Goal: Transaction & Acquisition: Purchase product/service

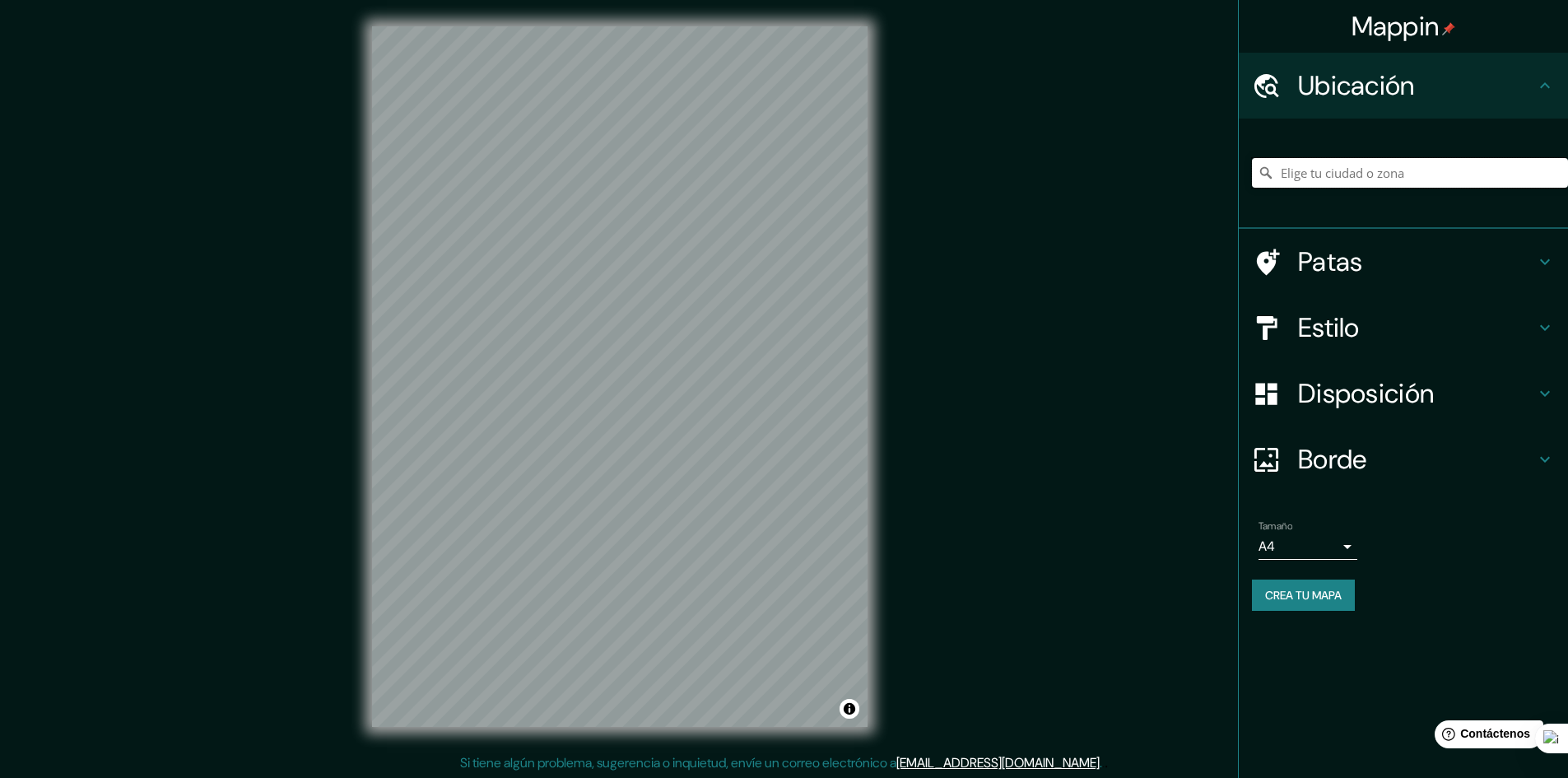
click at [1327, 169] on input "Elige tu ciudad o zona" at bounding box center [1410, 172] width 316 height 30
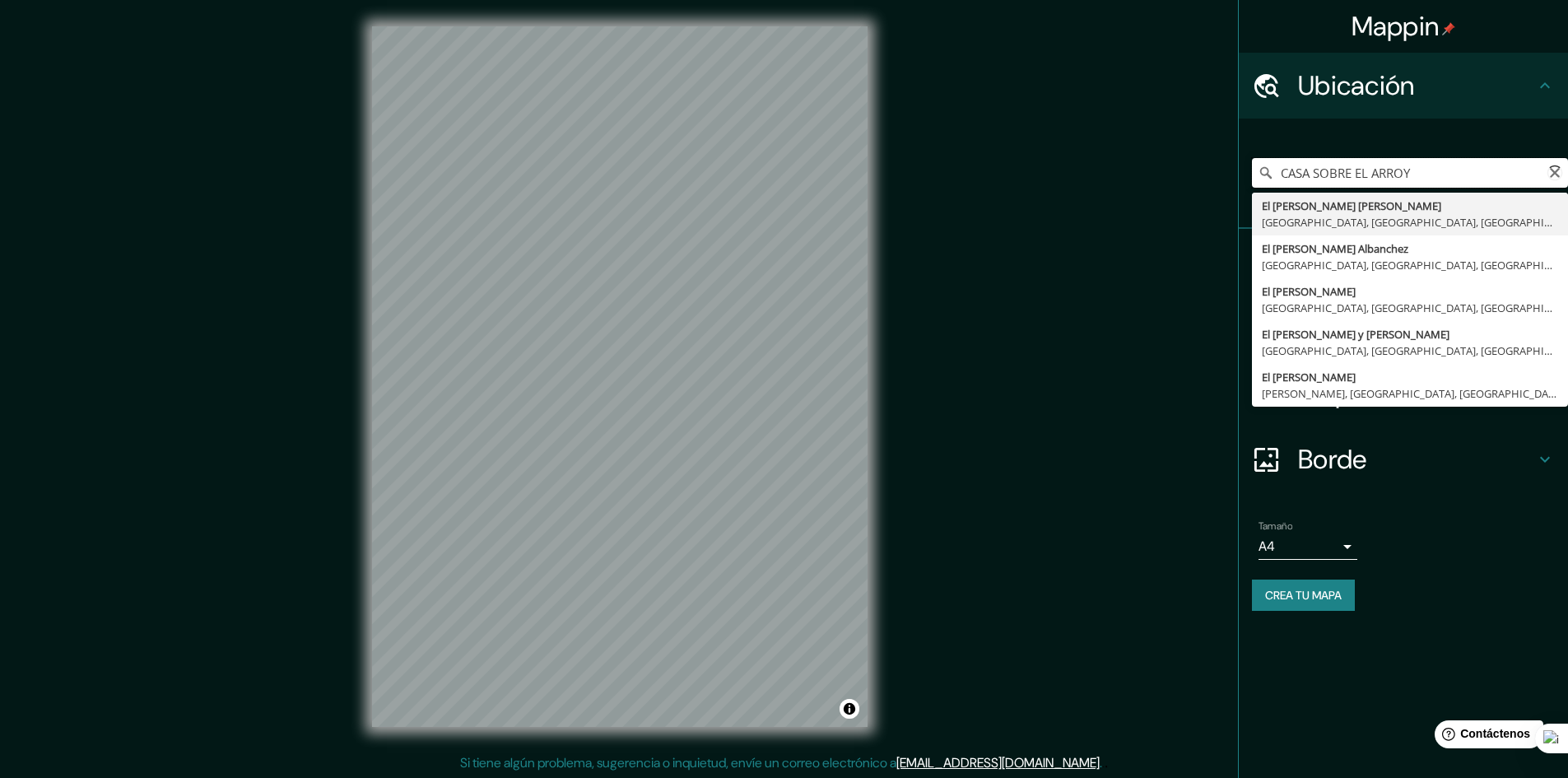
type input "CASA SOBRE EL [PERSON_NAME]"
drag, startPoint x: 1482, startPoint y: 163, endPoint x: 1185, endPoint y: 160, distance: 297.0
click at [1186, 160] on div "Mappin Ubicación CASA SOBRE EL [PERSON_NAME] El [PERSON_NAME] [PERSON_NAME] Can…" at bounding box center [784, 388] width 1568 height 780
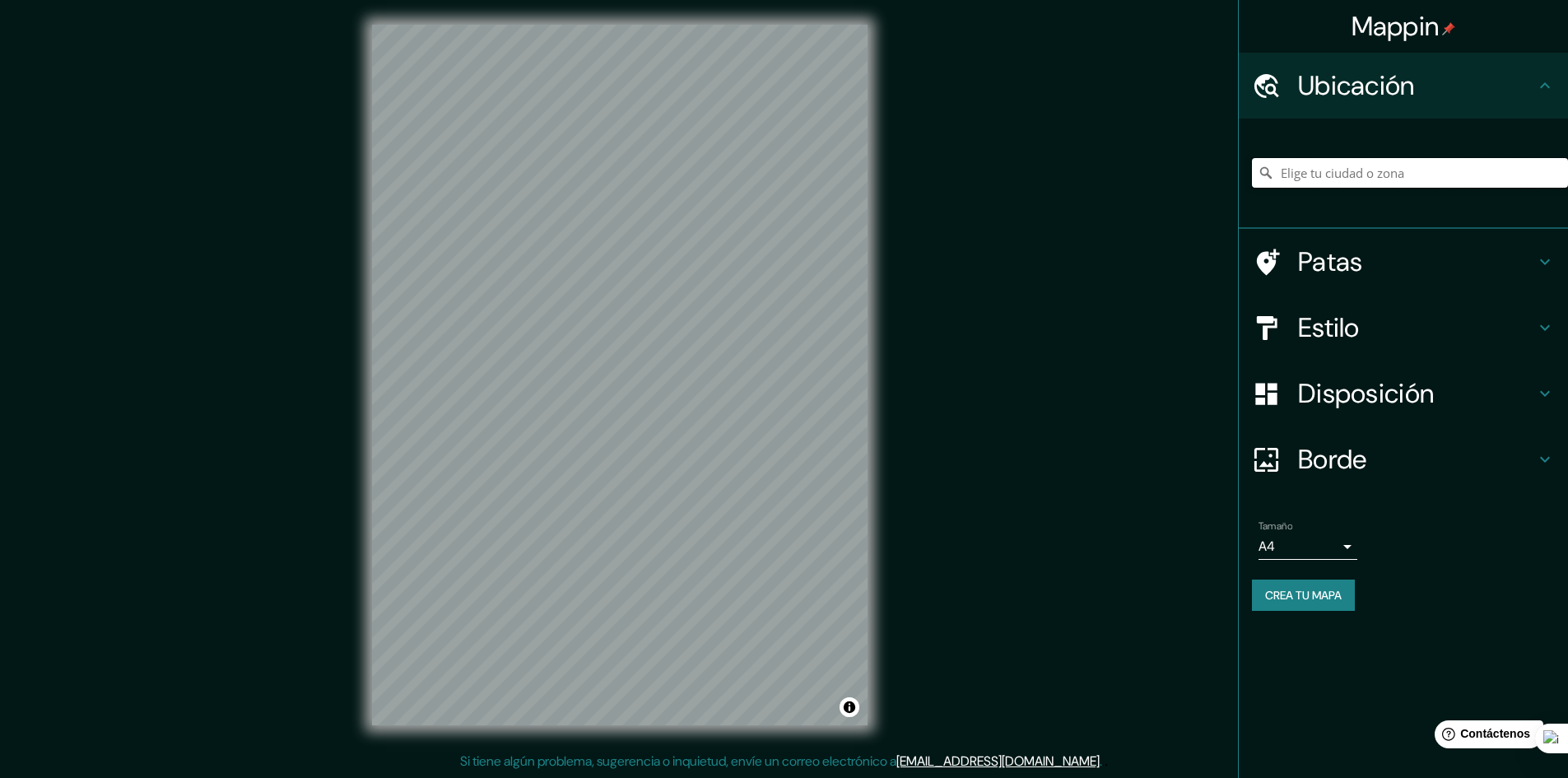
click at [1282, 162] on input "Elige tu ciudad o zona" at bounding box center [1410, 172] width 316 height 30
paste input "casa [PERSON_NAME]"
type input "casa [PERSON_NAME]"
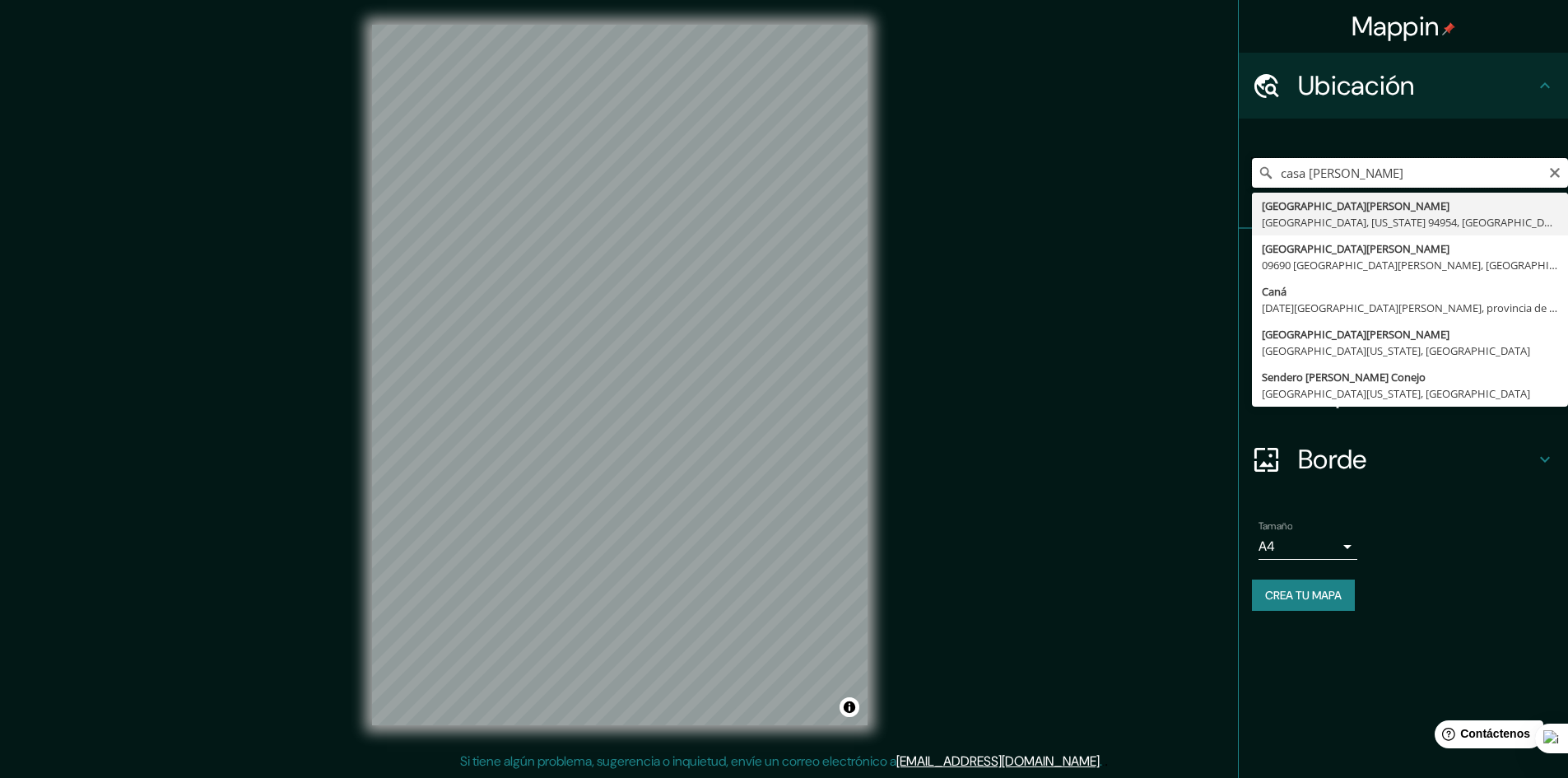
drag, startPoint x: 1423, startPoint y: 170, endPoint x: 1163, endPoint y: 202, distance: 262.0
click at [1163, 202] on div "Mappin Ubicación casa [PERSON_NAME] [GEOGRAPHIC_DATA][PERSON_NAME][PERSON_NAME]…" at bounding box center [784, 388] width 1568 height 780
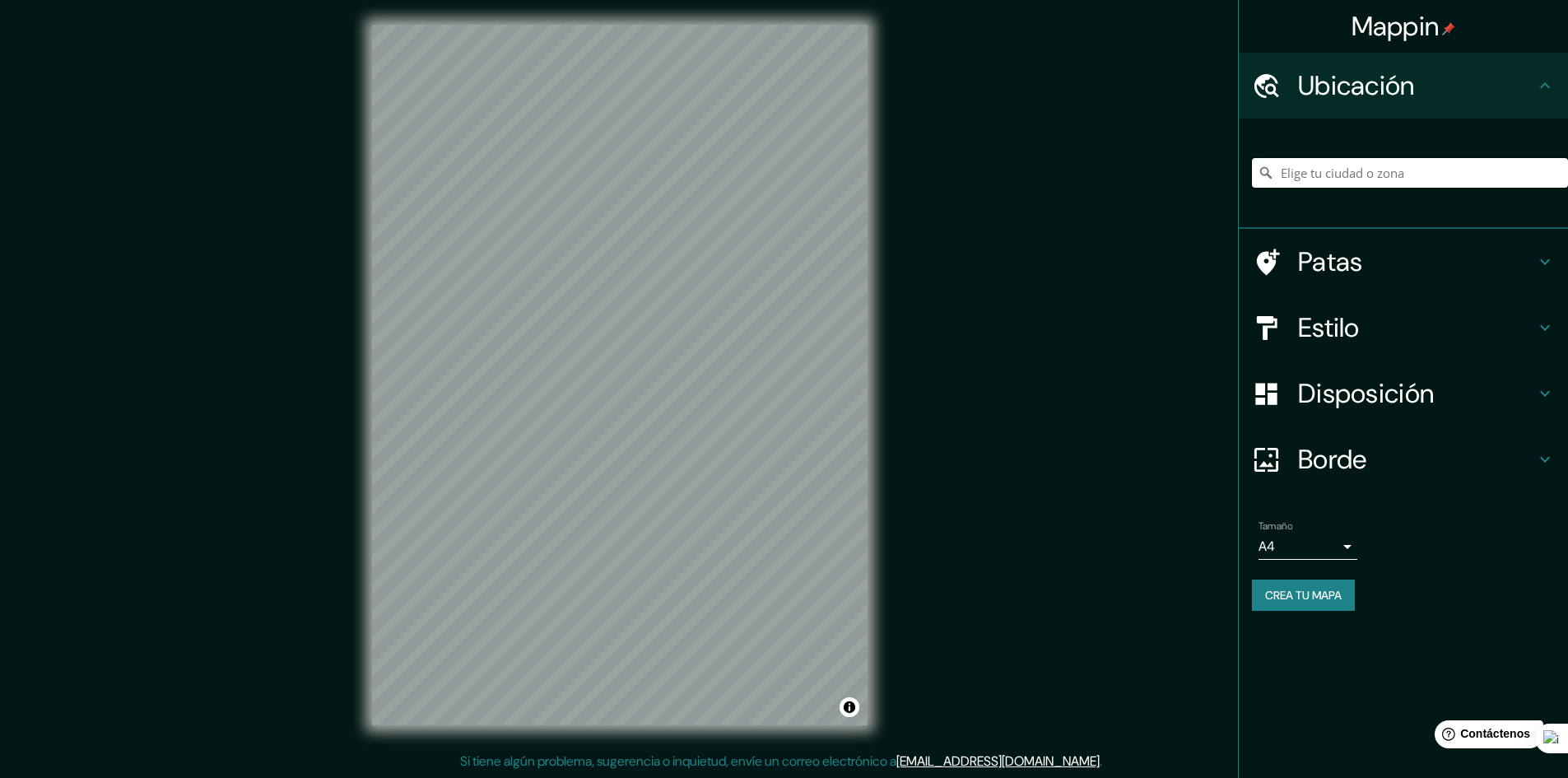
click at [1299, 183] on input "Elige tu ciudad o zona" at bounding box center [1410, 172] width 316 height 30
paste input "La casa sobre el [PERSON_NAME]"
click at [1518, 171] on input "El [PERSON_NAME] [PERSON_NAME], [GEOGRAPHIC_DATA], provincia de [GEOGRAPHIC_DAT…" at bounding box center [1410, 172] width 316 height 30
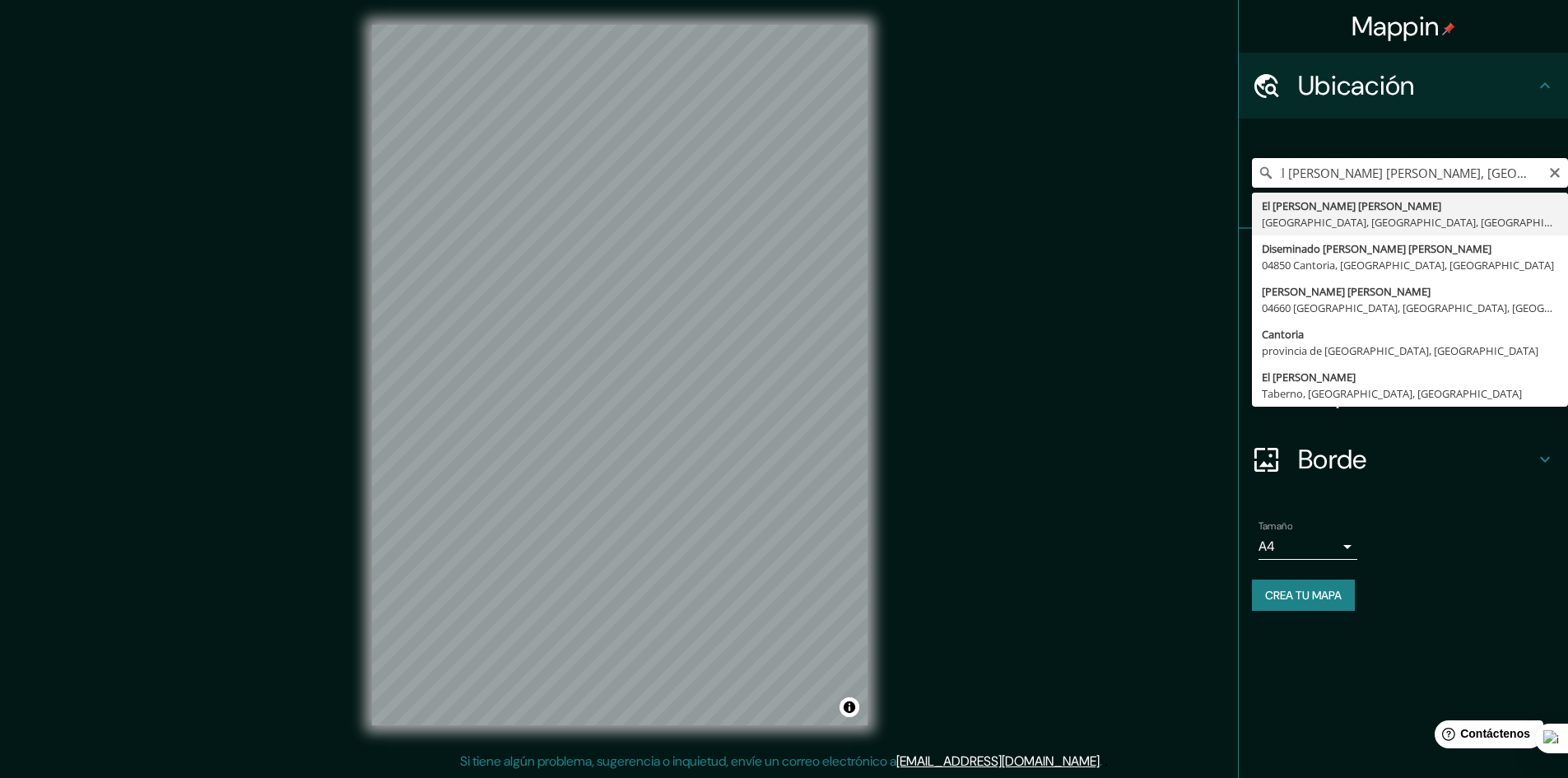
scroll to position [0, 0]
type input "E"
type input "[PERSON_NAME], [GEOGRAPHIC_DATA], [GEOGRAPHIC_DATA]"
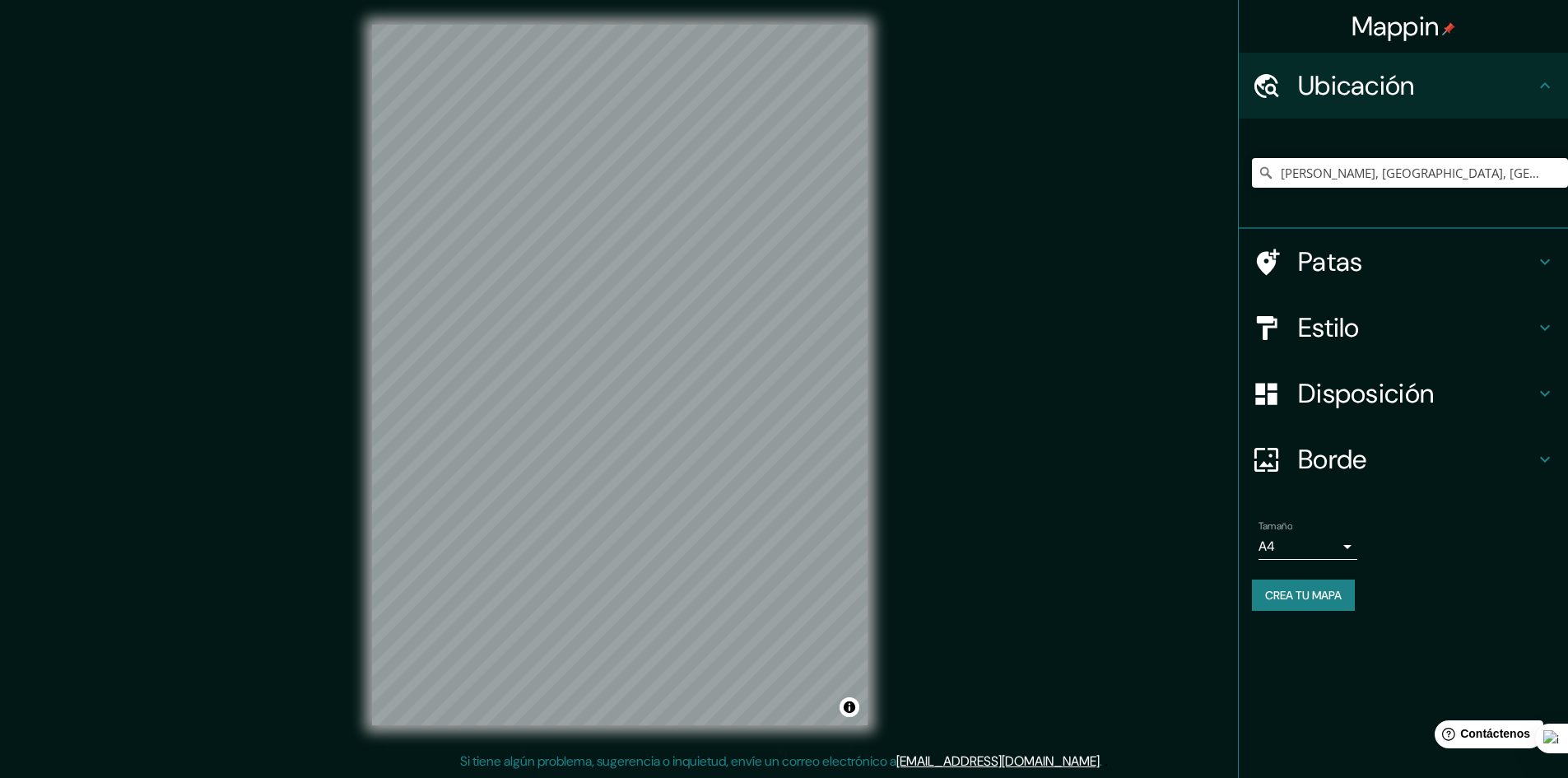
click at [1455, 273] on h4 "Patas" at bounding box center [1417, 261] width 237 height 33
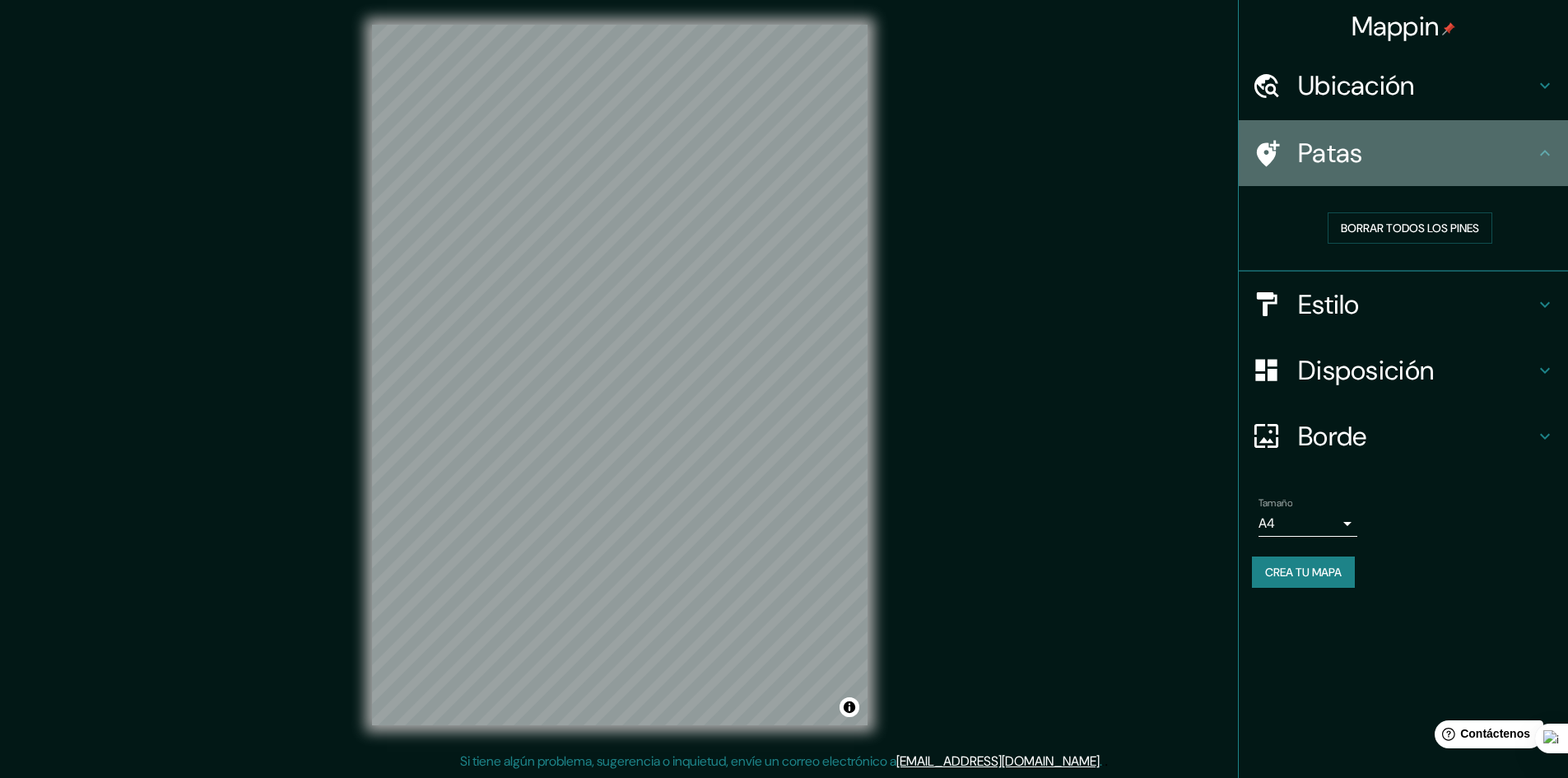
click at [1549, 151] on icon at bounding box center [1545, 153] width 20 height 20
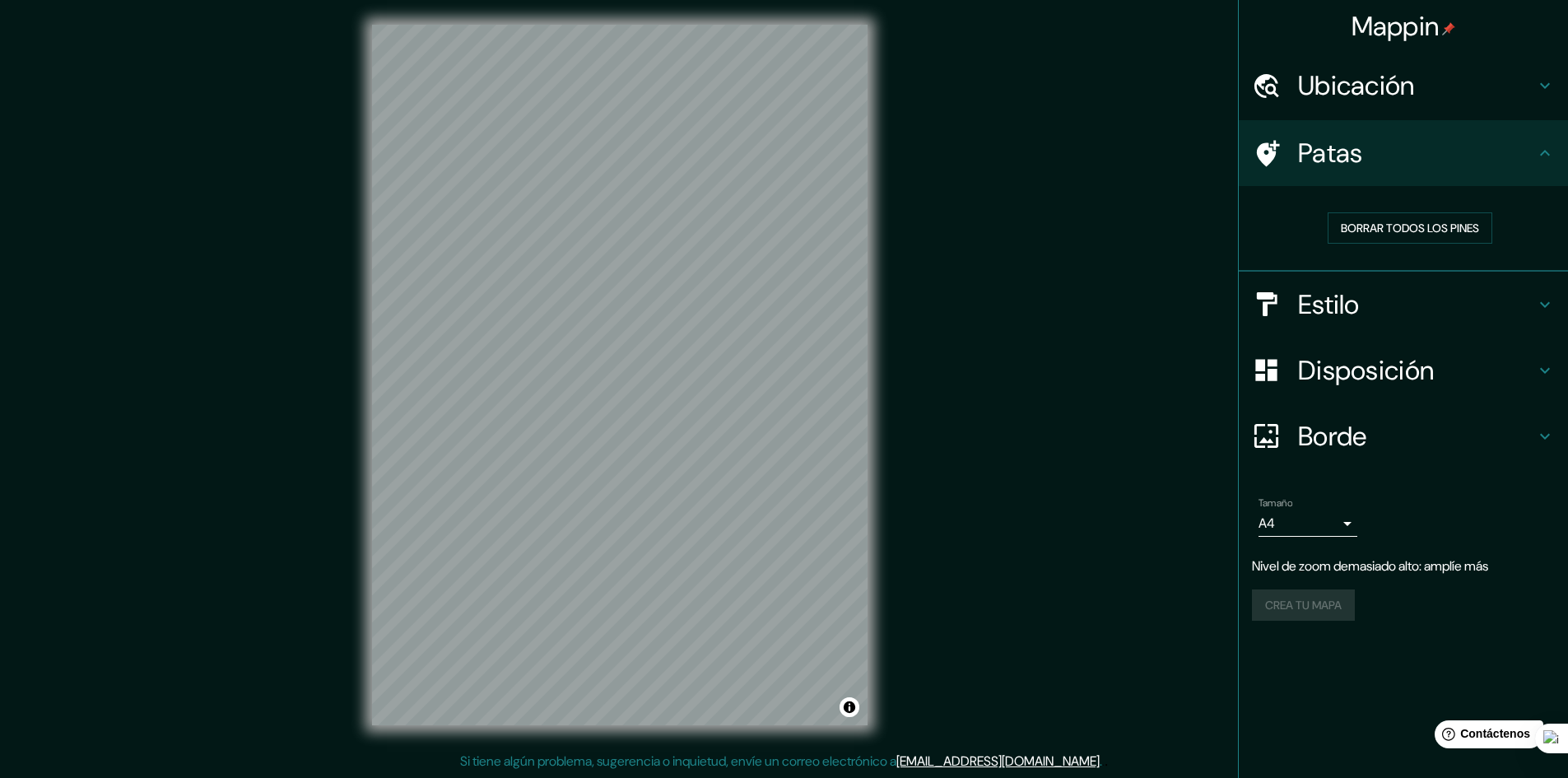
click at [1438, 384] on h4 "Disposición" at bounding box center [1417, 370] width 237 height 33
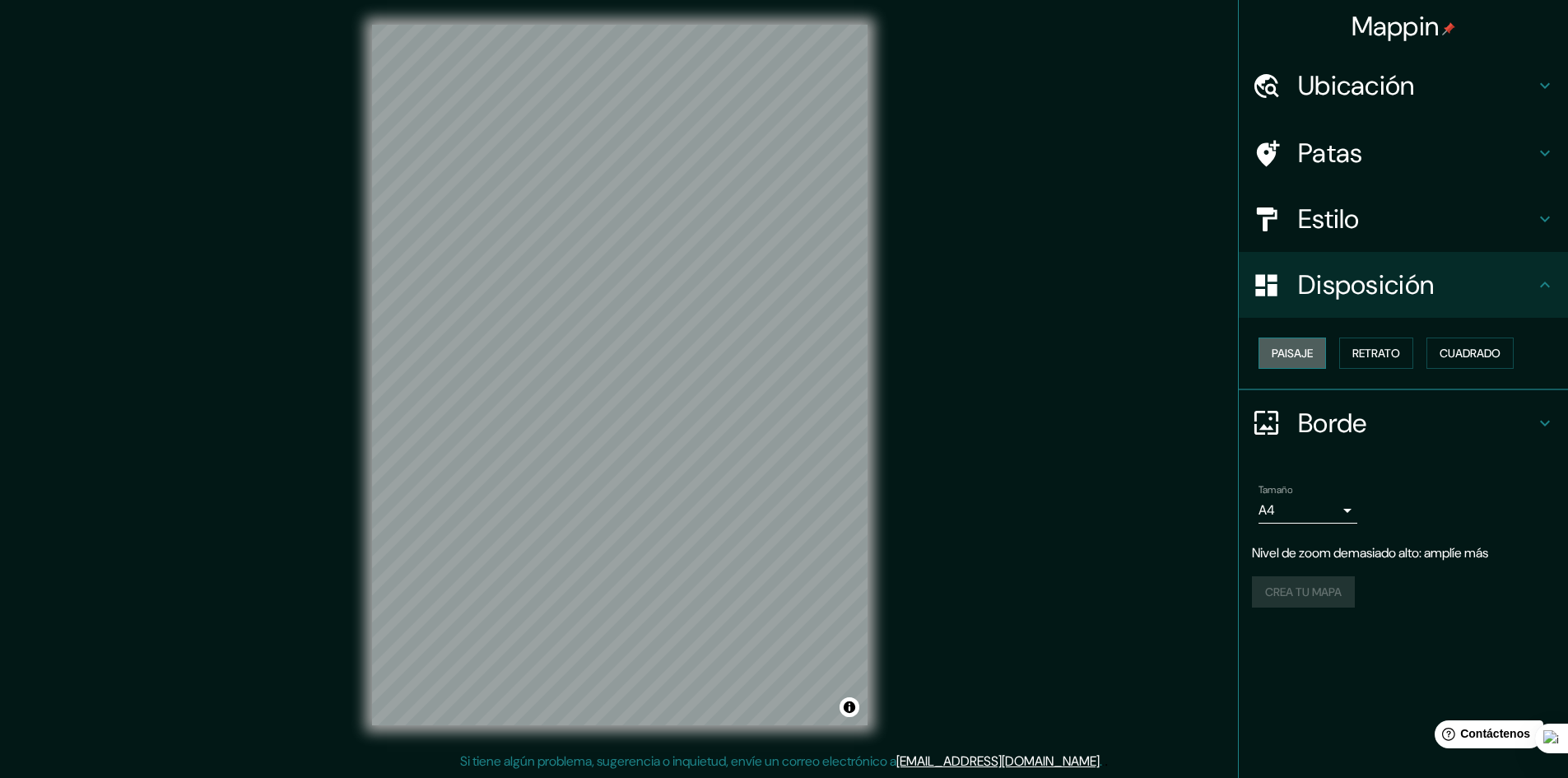
click at [1288, 356] on font "Paisaje" at bounding box center [1292, 352] width 41 height 14
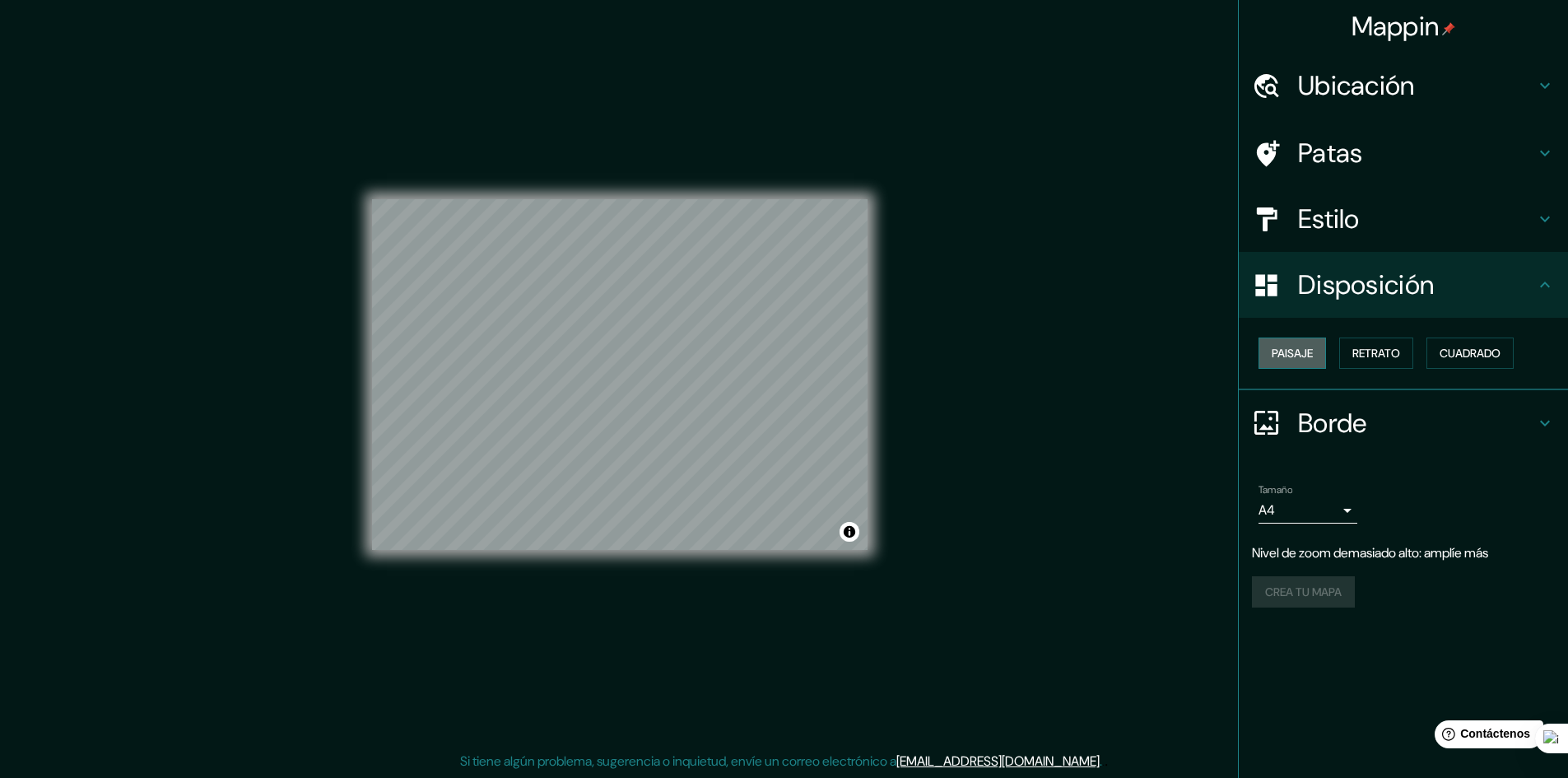
click at [1288, 356] on font "Paisaje" at bounding box center [1292, 352] width 41 height 14
click at [1386, 354] on font "Retrato" at bounding box center [1377, 352] width 48 height 14
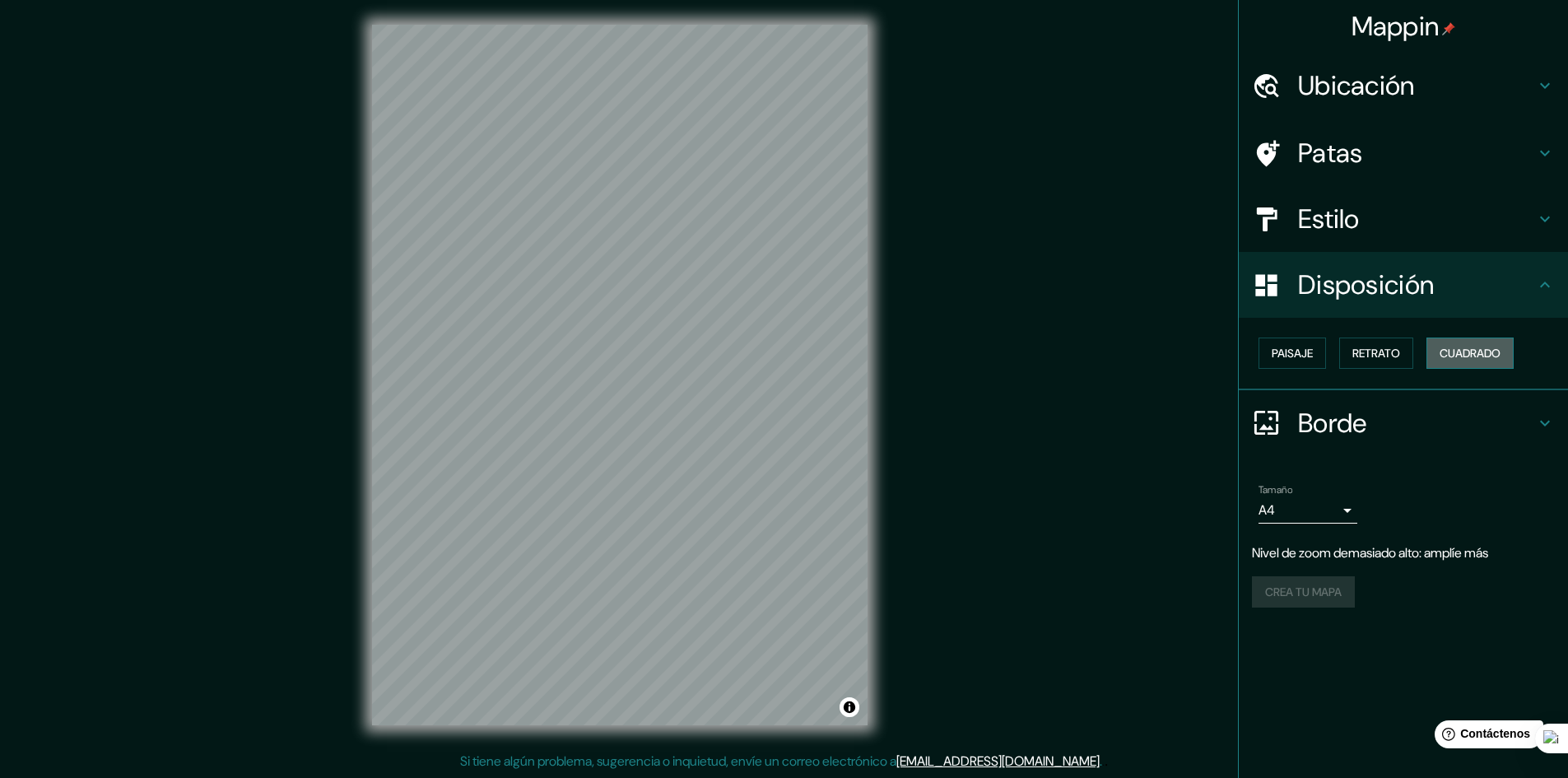
click at [1461, 351] on font "Cuadrado" at bounding box center [1470, 352] width 61 height 14
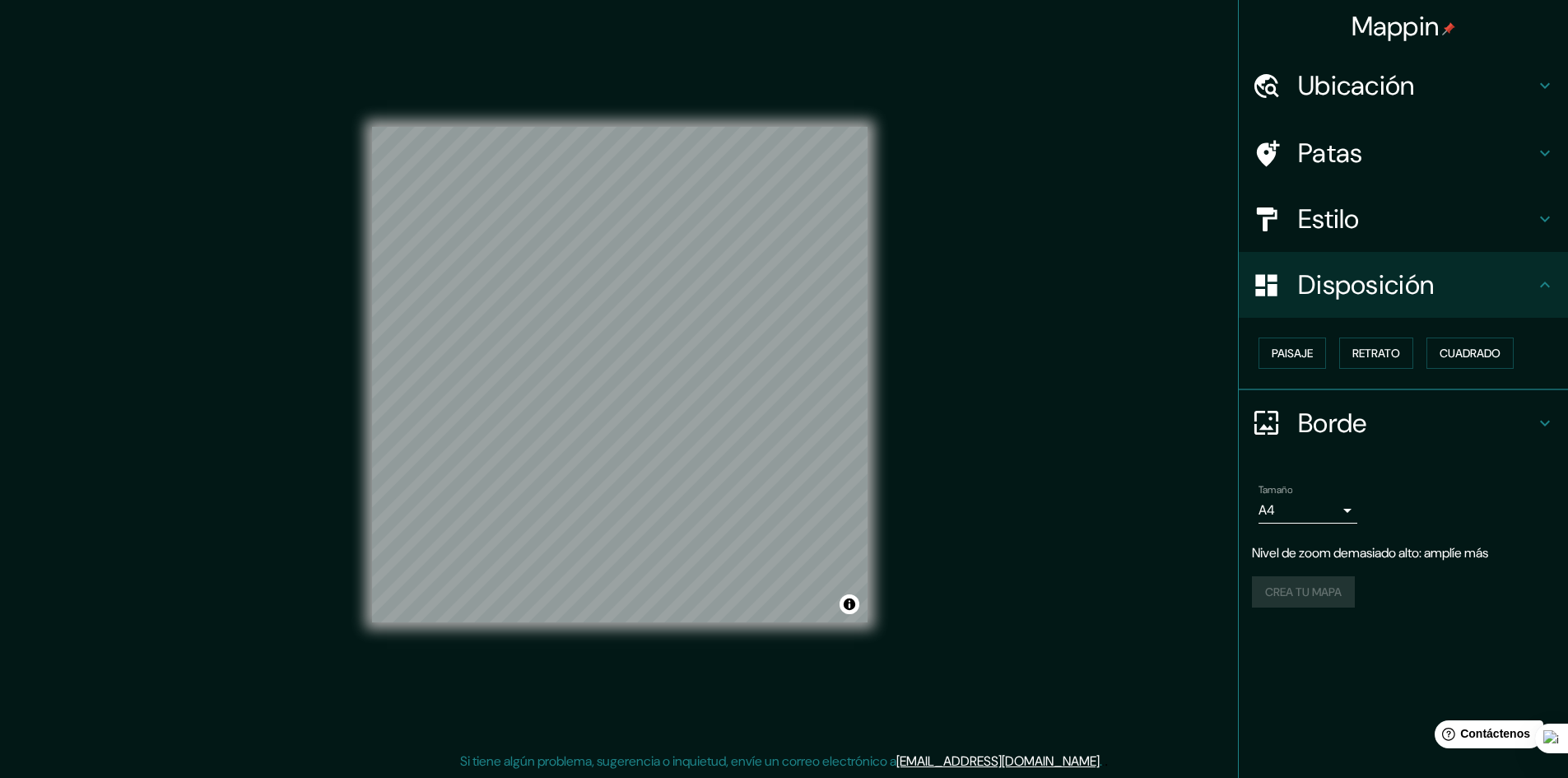
click at [1544, 286] on icon at bounding box center [1545, 284] width 20 height 20
click at [1557, 235] on div "Estilo" at bounding box center [1403, 218] width 329 height 66
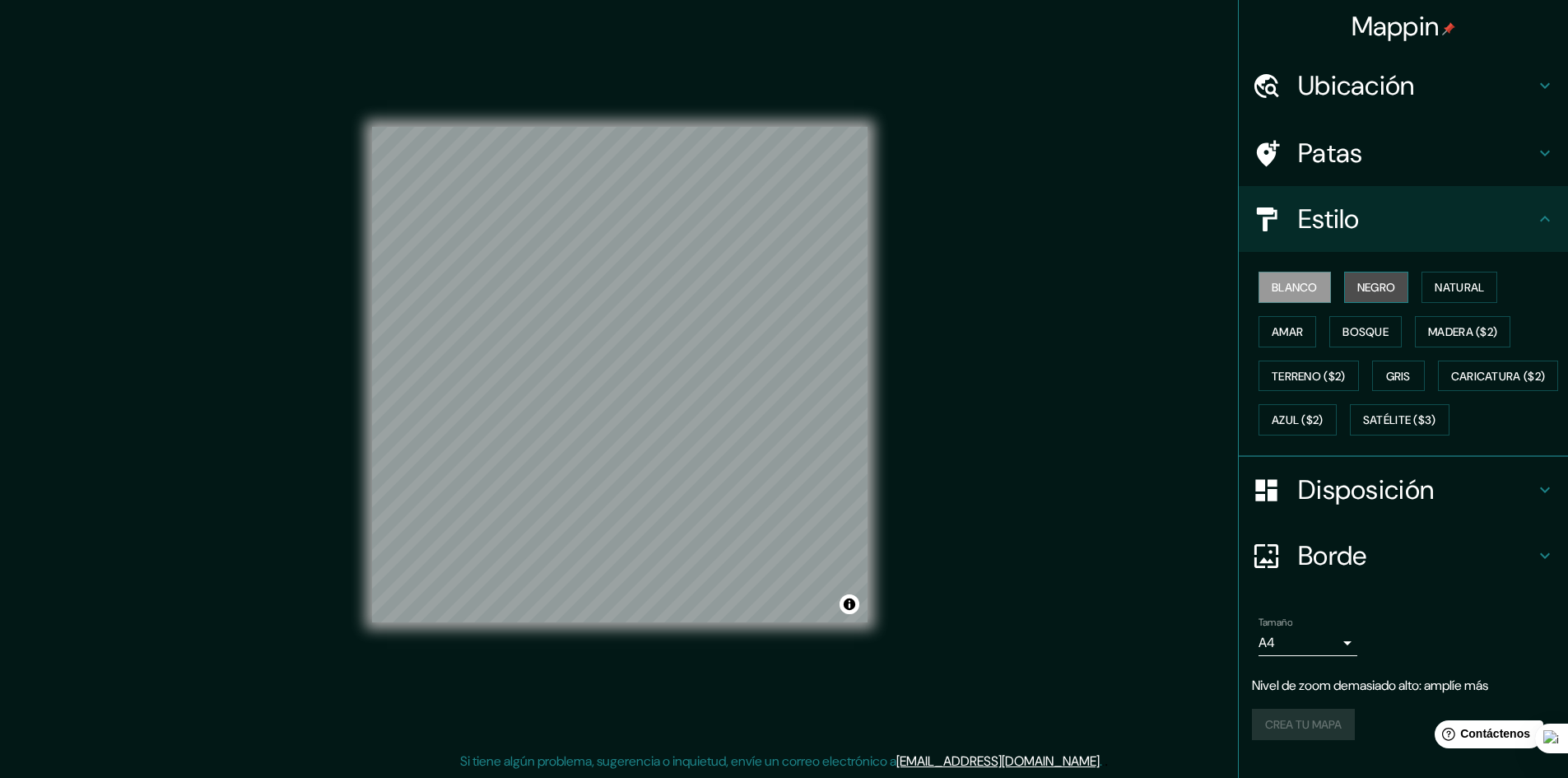
click at [1358, 286] on font "Negro" at bounding box center [1377, 287] width 38 height 14
click at [1443, 282] on font "Natural" at bounding box center [1460, 287] width 50 height 14
click at [1450, 324] on font "Madera ($2)" at bounding box center [1463, 331] width 69 height 14
click at [1363, 336] on font "Bosque" at bounding box center [1365, 331] width 46 height 14
click at [1305, 374] on font "Terreno ($2)" at bounding box center [1308, 375] width 74 height 14
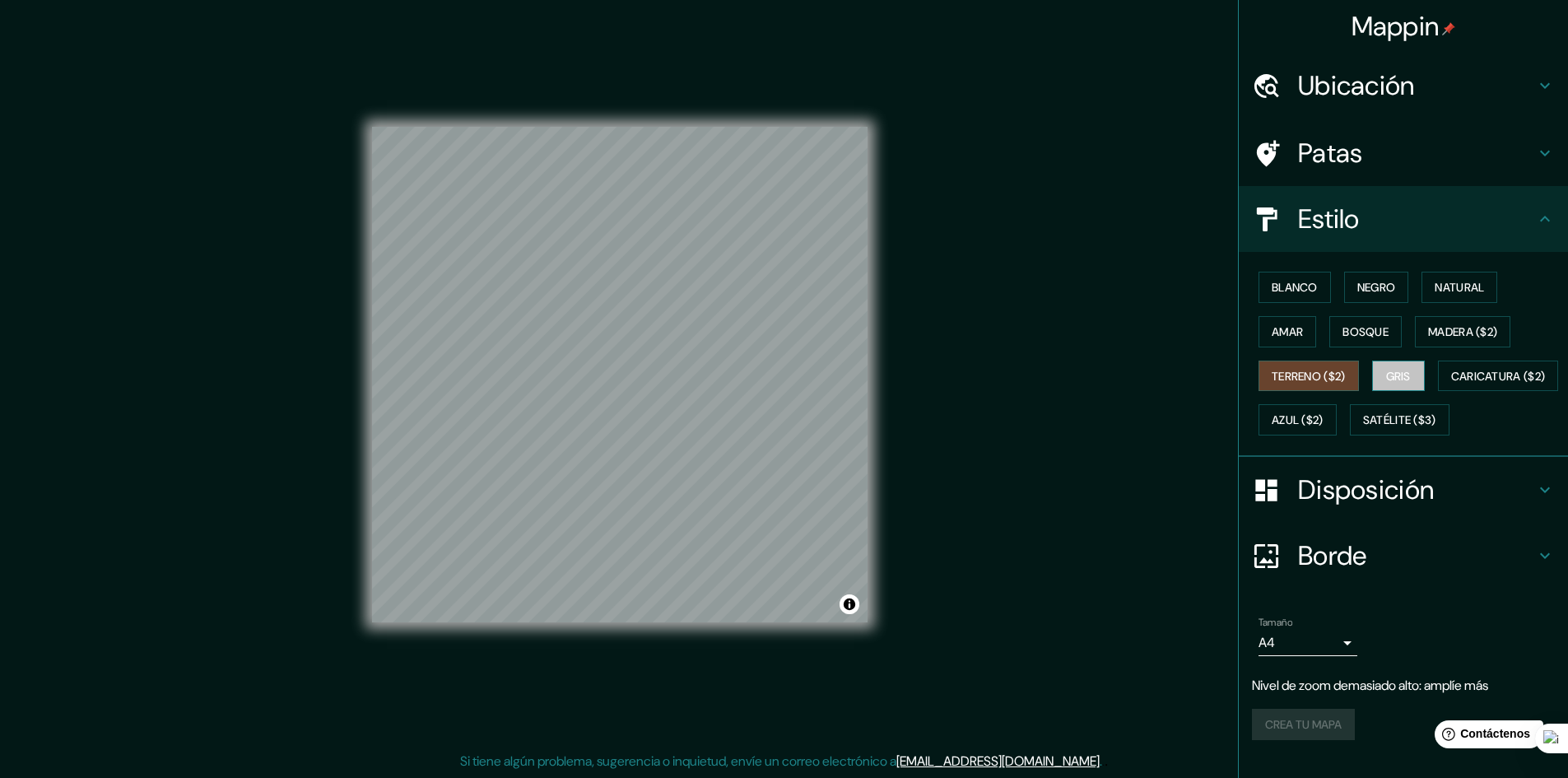
click at [1387, 371] on font "Gris" at bounding box center [1399, 375] width 25 height 14
click at [1438, 392] on button "Caricatura ($2)" at bounding box center [1498, 376] width 121 height 32
click at [1323, 415] on font "Azul ($2)" at bounding box center [1297, 420] width 52 height 14
click at [1363, 431] on font "Satélite ($3)" at bounding box center [1400, 420] width 74 height 21
click at [1301, 286] on font "Blanco" at bounding box center [1294, 287] width 46 height 14
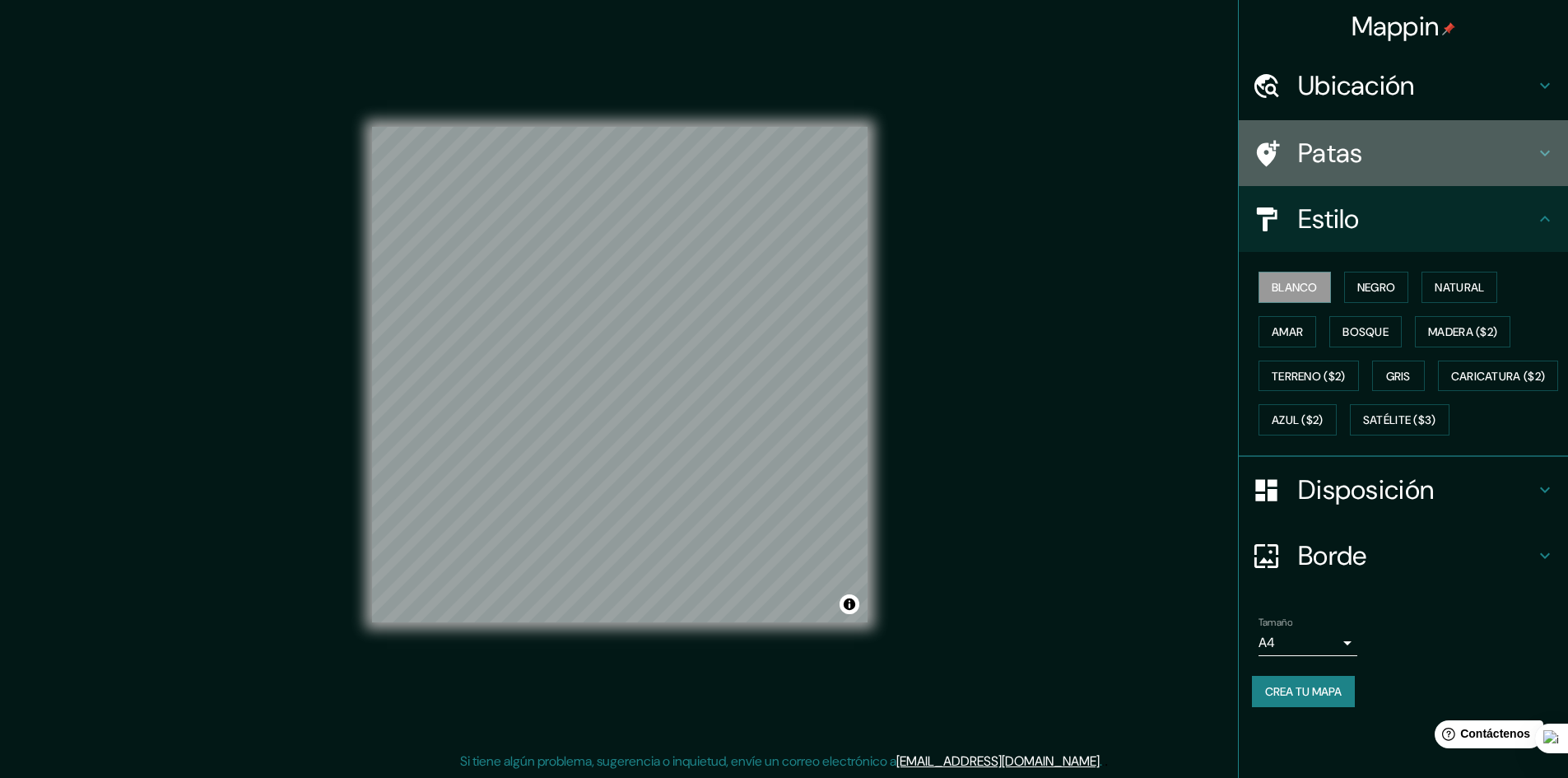
click at [1389, 163] on h4 "Patas" at bounding box center [1417, 153] width 237 height 33
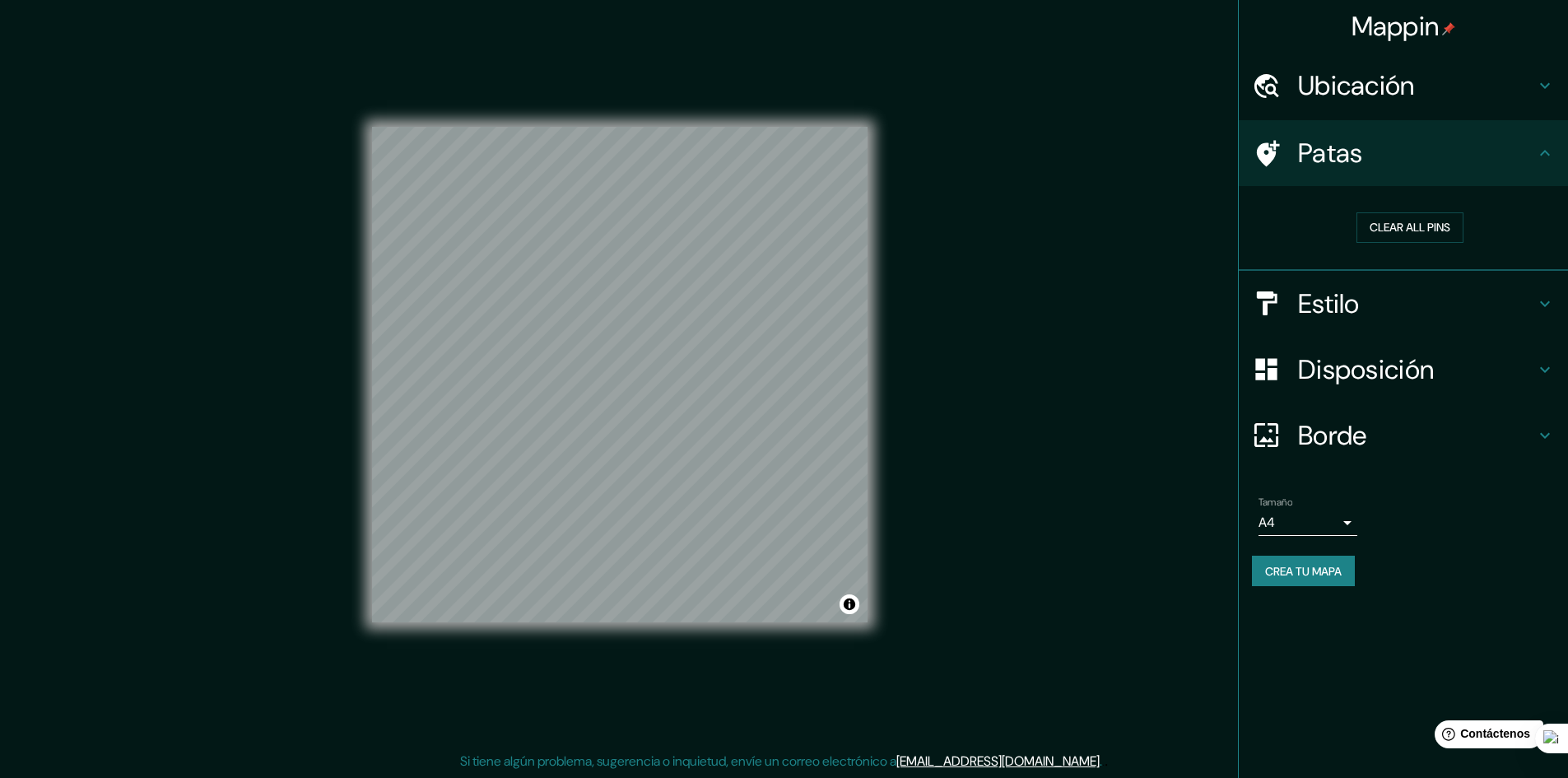
click at [1396, 298] on h4 "Estilo" at bounding box center [1417, 303] width 237 height 33
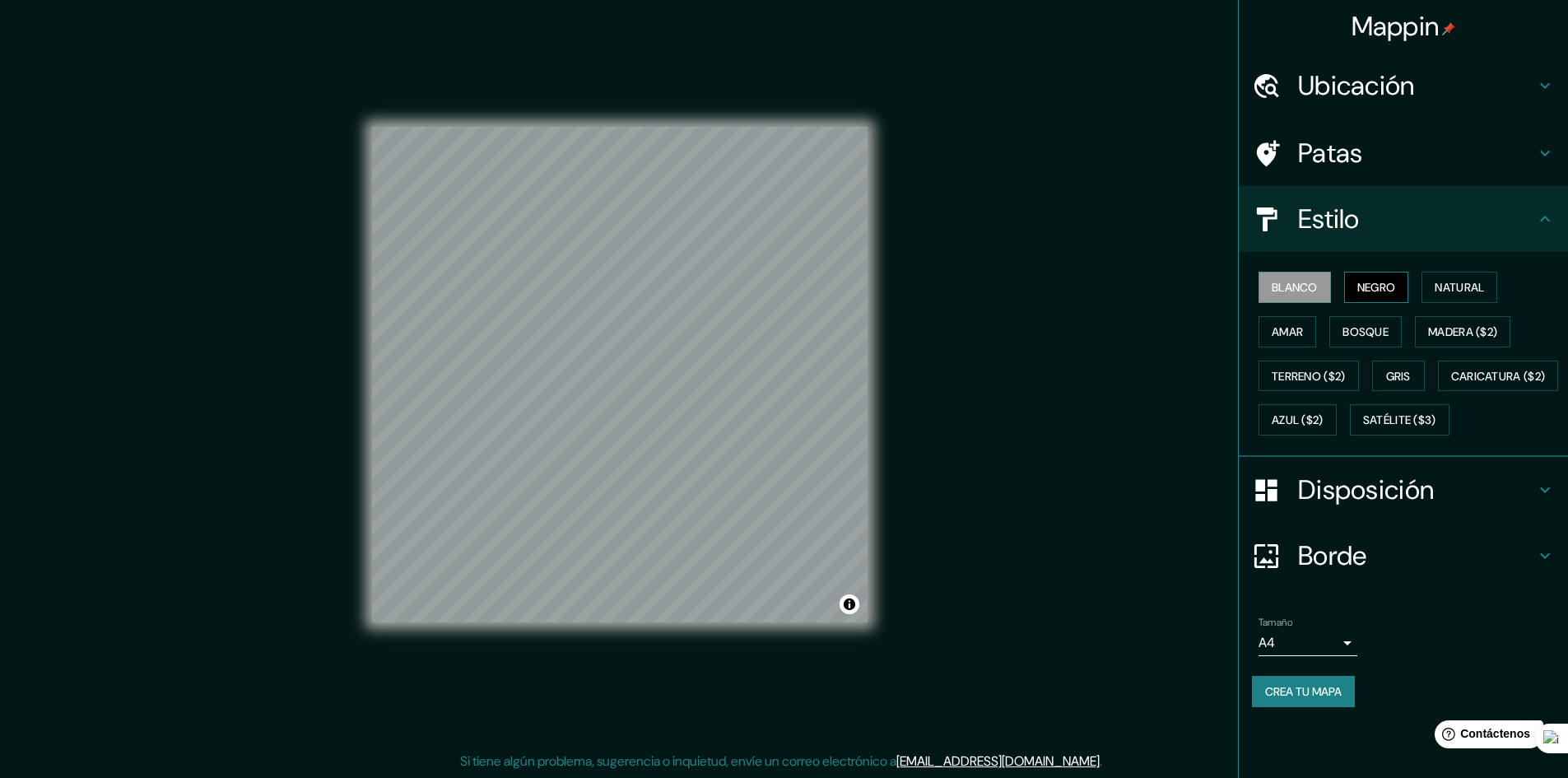
click at [1390, 286] on font "Negro" at bounding box center [1377, 287] width 38 height 14
click at [1433, 286] on button "Natural" at bounding box center [1459, 287] width 76 height 32
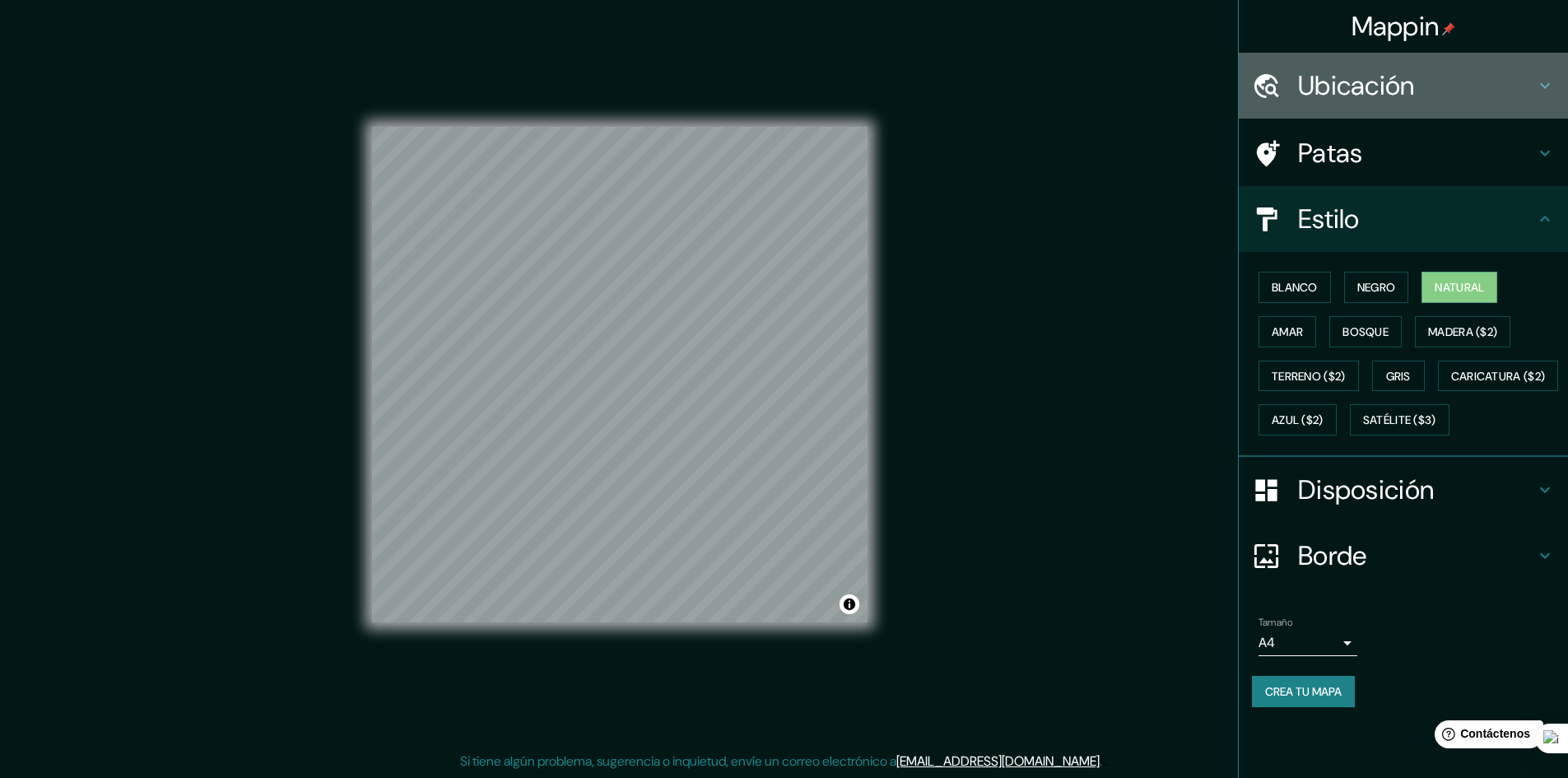
click at [1465, 100] on h4 "Ubicación" at bounding box center [1417, 85] width 237 height 33
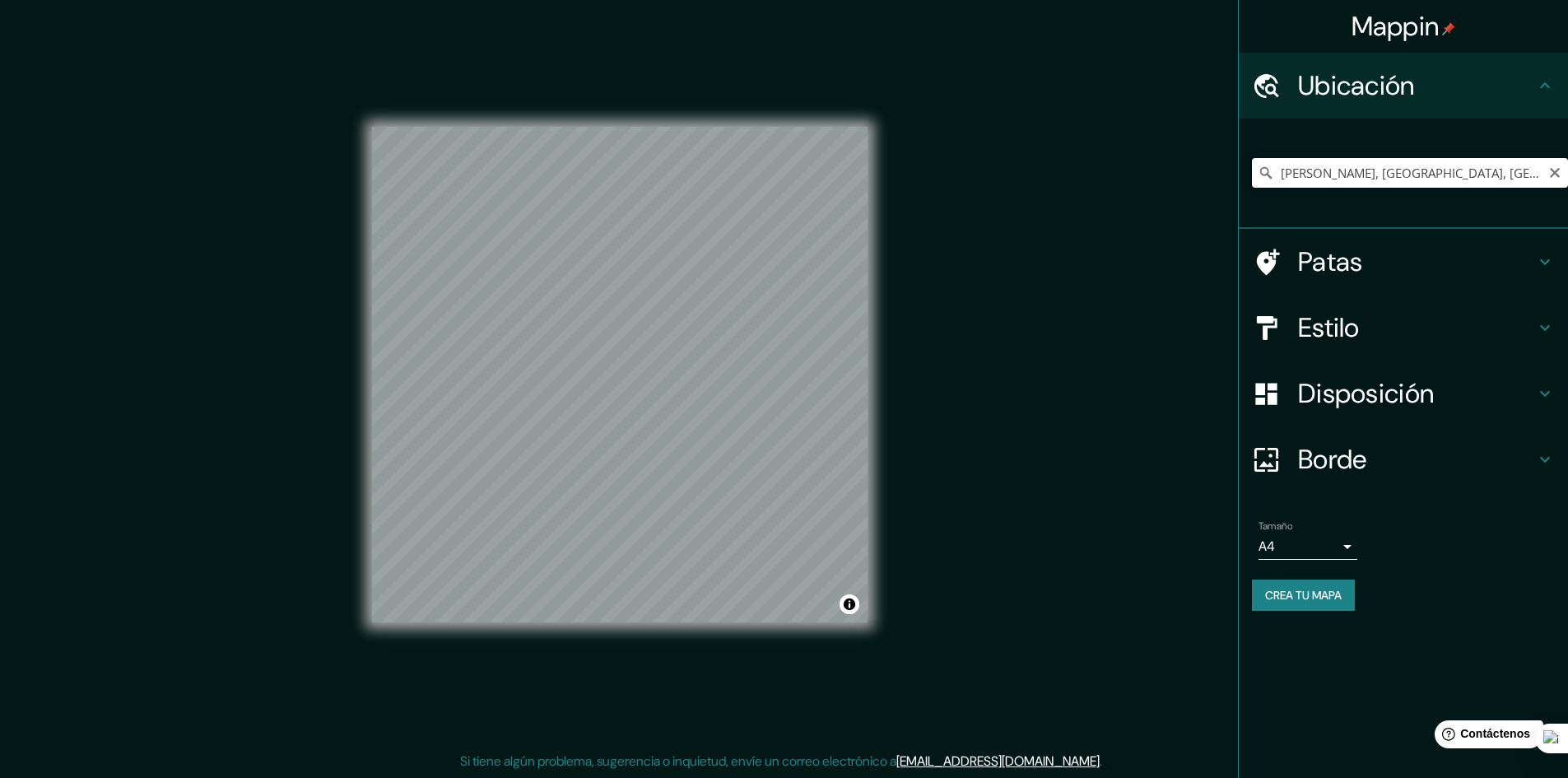
click at [1480, 172] on input "[PERSON_NAME], [GEOGRAPHIC_DATA], [GEOGRAPHIC_DATA]" at bounding box center [1410, 172] width 316 height 30
click at [1416, 265] on h4 "Patas" at bounding box center [1417, 261] width 237 height 33
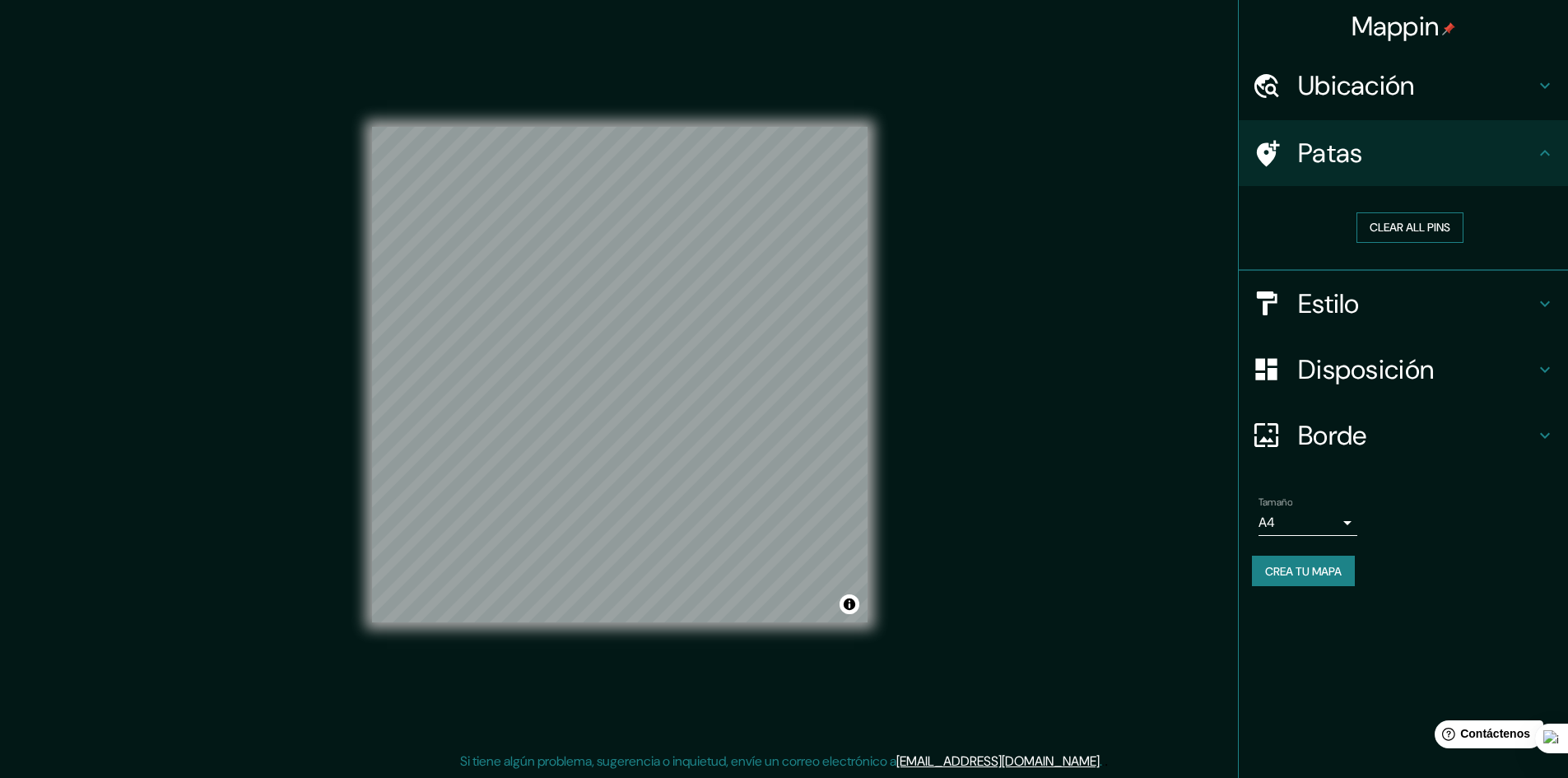
click at [1429, 233] on button "Clear all pins" at bounding box center [1410, 228] width 107 height 31
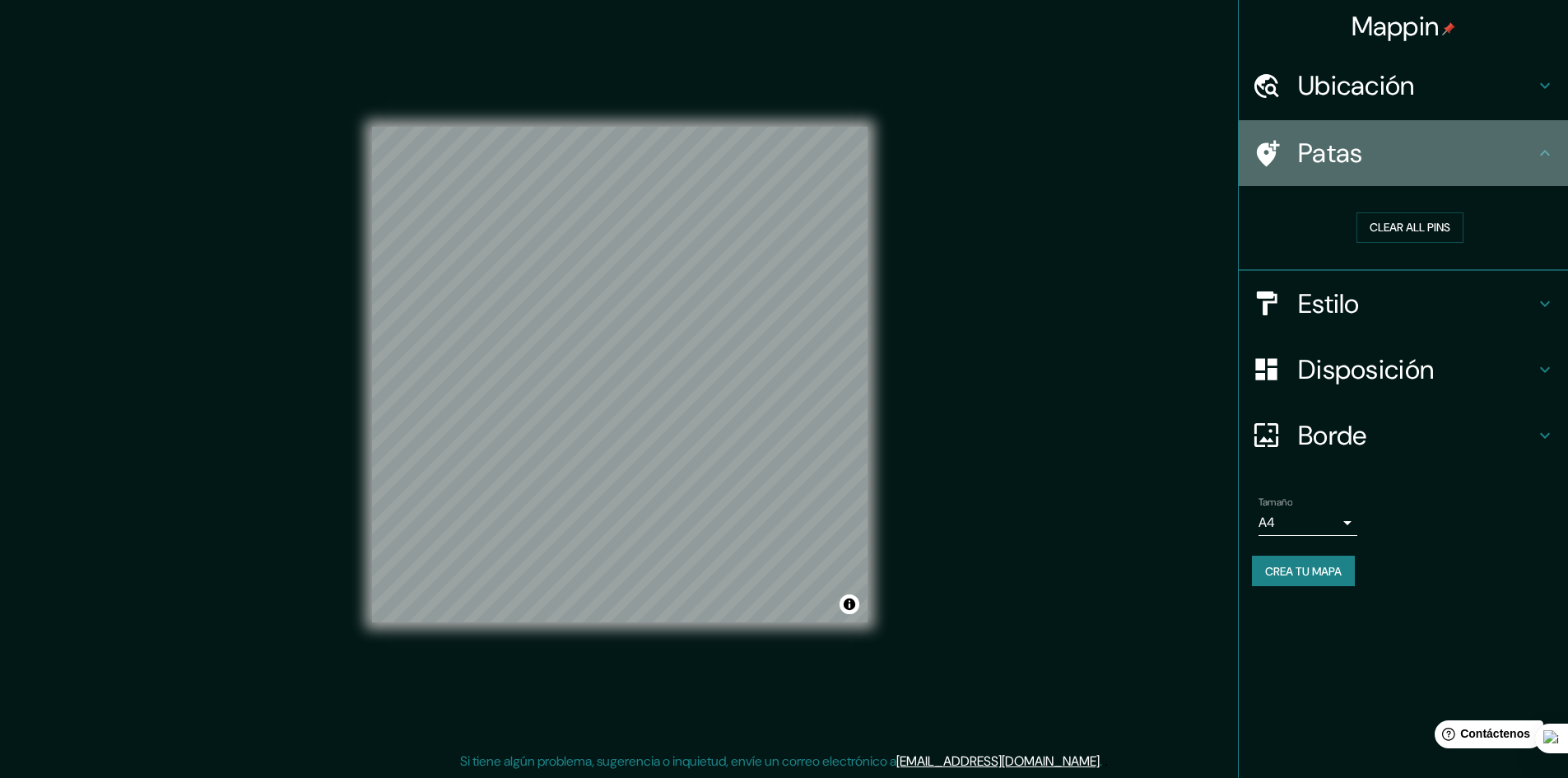
click at [1290, 142] on div at bounding box center [1275, 153] width 46 height 29
click at [1547, 154] on icon at bounding box center [1545, 153] width 20 height 20
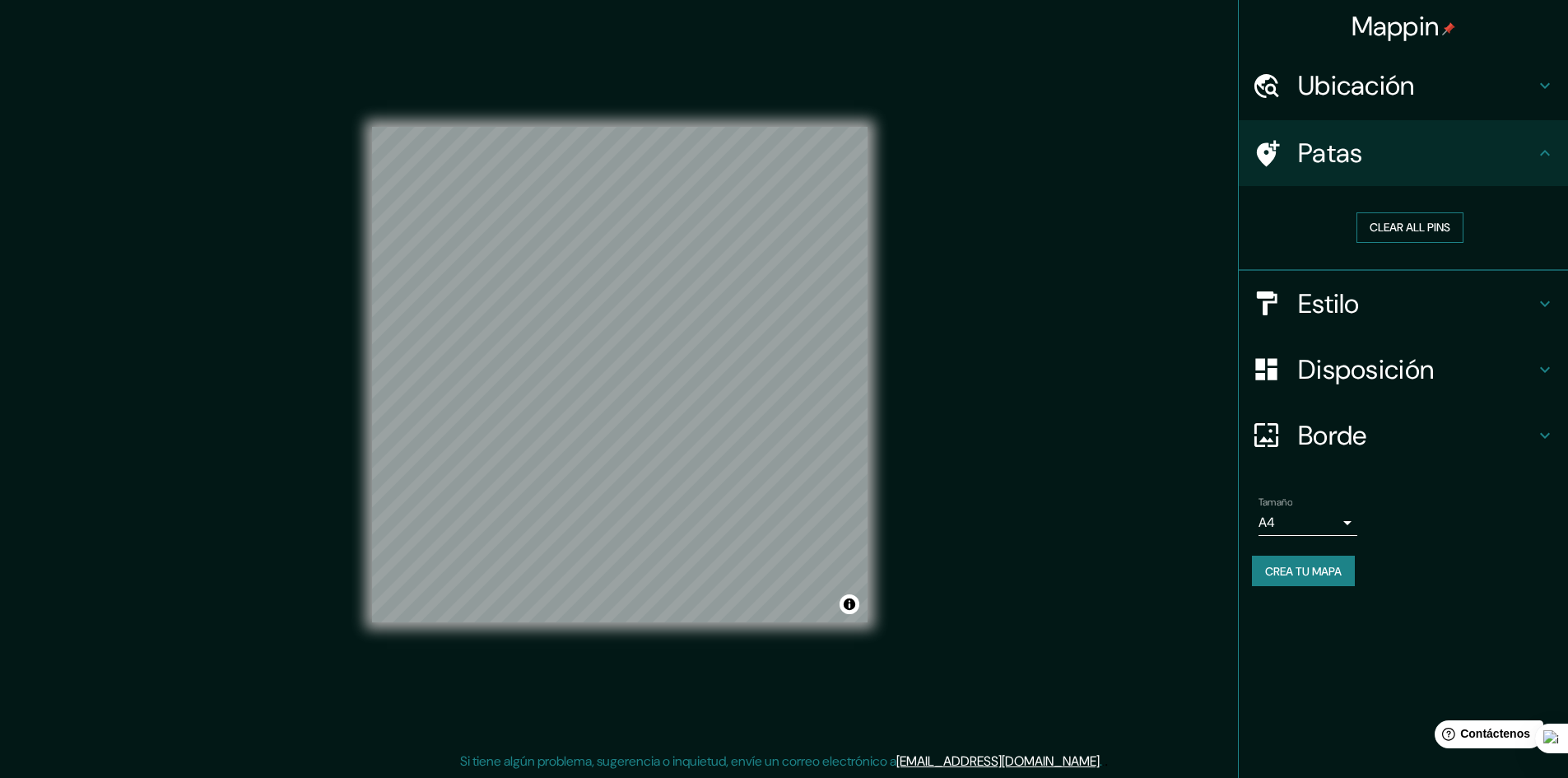
click at [1442, 227] on button "Clear all pins" at bounding box center [1410, 228] width 107 height 31
click at [1433, 70] on h4 "Ubicación" at bounding box center [1417, 85] width 237 height 33
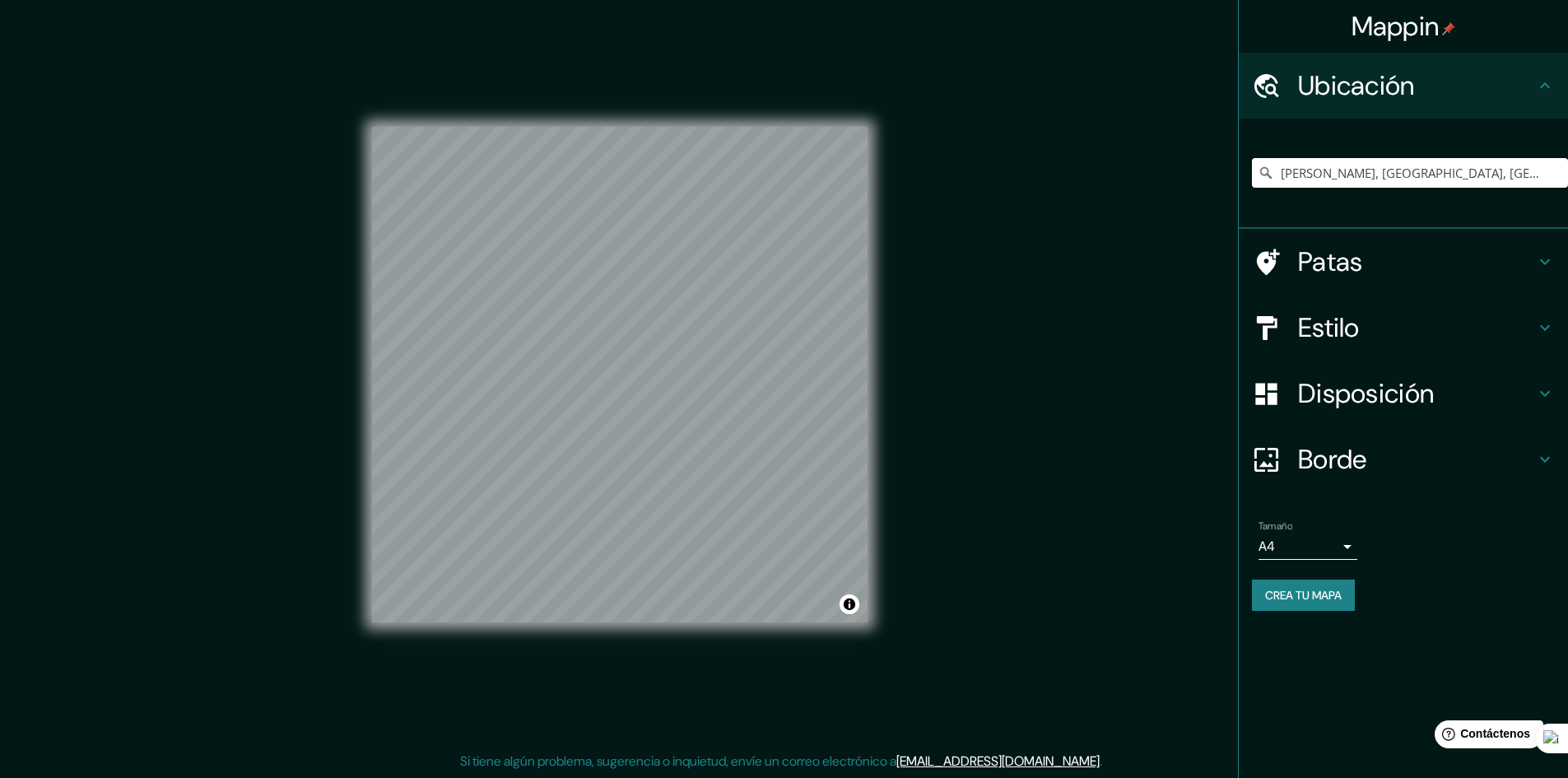
click at [1401, 269] on h4 "Patas" at bounding box center [1417, 261] width 237 height 33
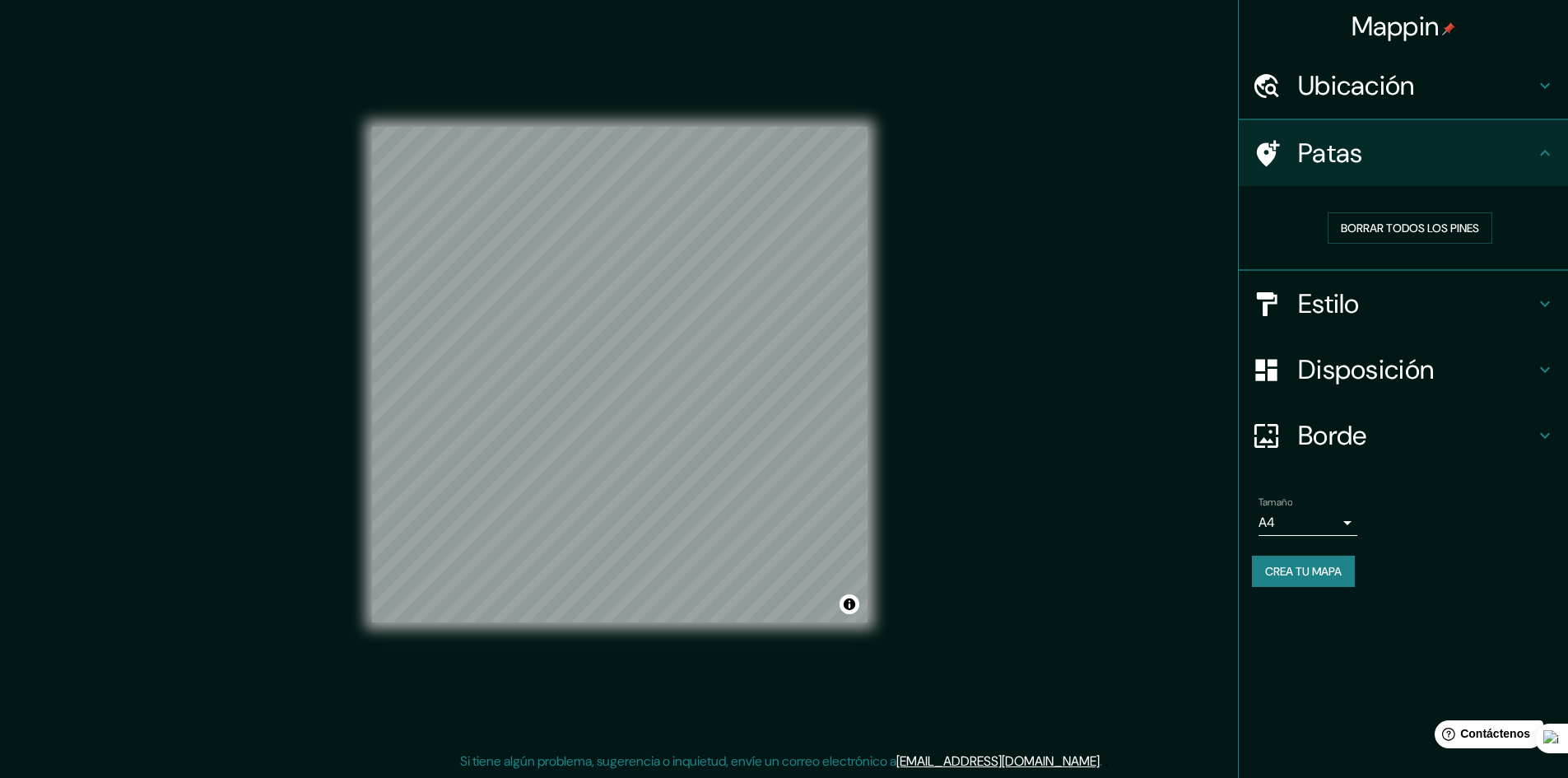
click at [1395, 291] on h4 "Estilo" at bounding box center [1417, 303] width 237 height 33
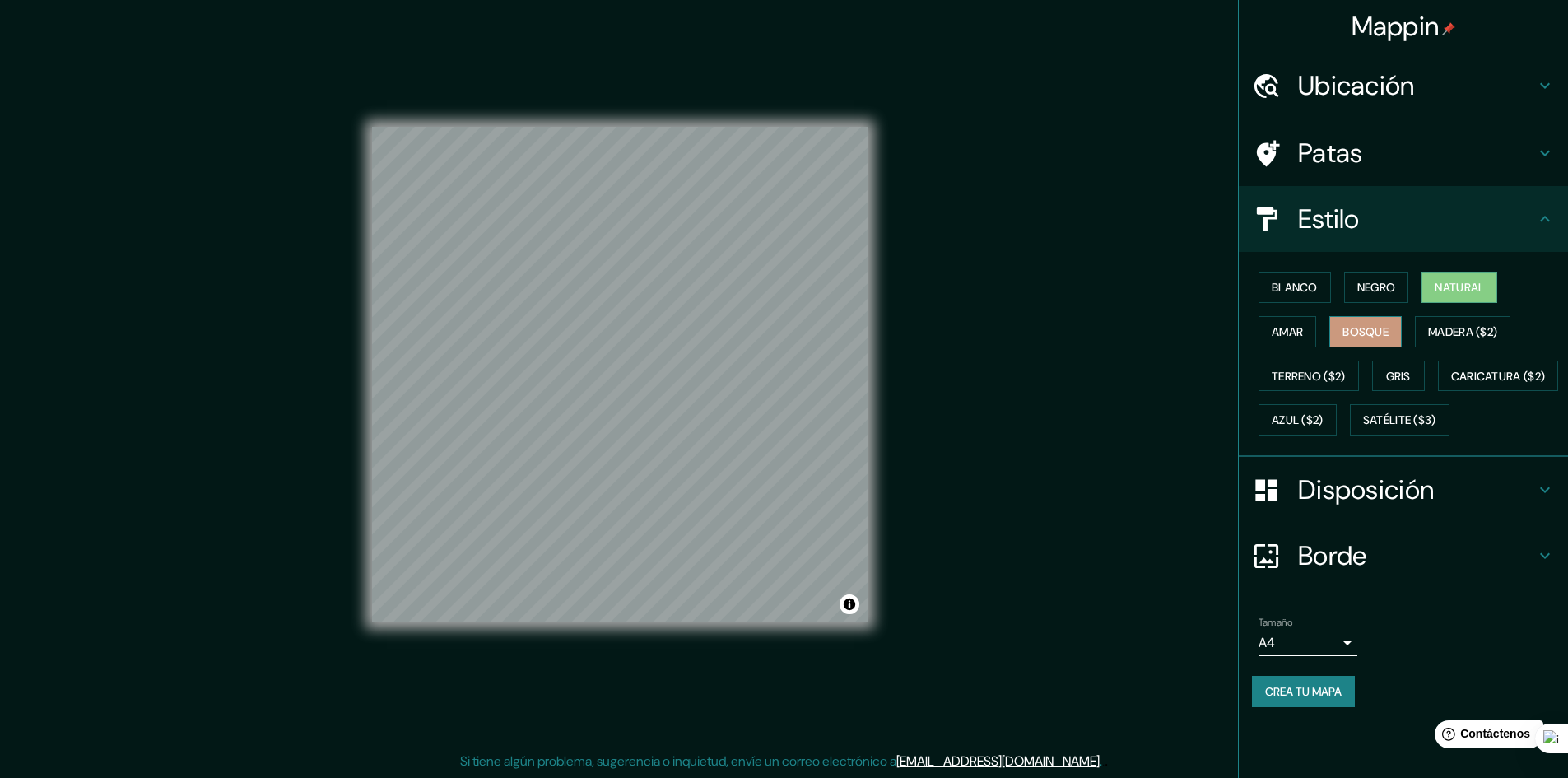
click at [1388, 328] on font "Bosque" at bounding box center [1365, 331] width 46 height 14
click at [1299, 324] on font "Amar" at bounding box center [1287, 331] width 32 height 14
click at [1346, 386] on font "Terreno ($2)" at bounding box center [1308, 376] width 74 height 21
click at [1404, 379] on font "Gris" at bounding box center [1399, 375] width 25 height 14
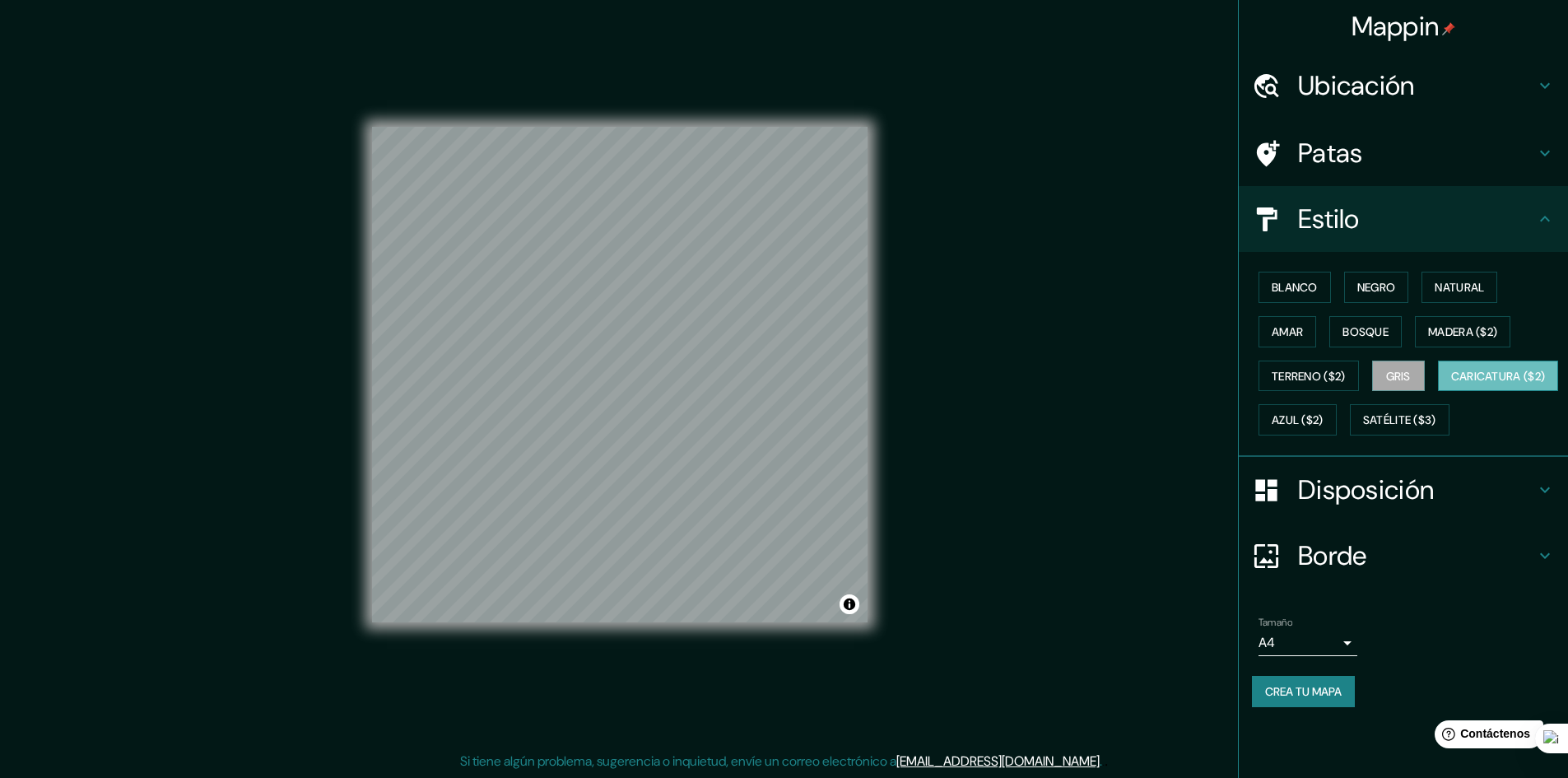
click at [1451, 384] on font "Caricatura ($2)" at bounding box center [1498, 375] width 95 height 14
click at [1023, 642] on div "Mappin Ubicación [PERSON_NAME], [GEOGRAPHIC_DATA], [GEOGRAPHIC_DATA] Patas Esti…" at bounding box center [784, 388] width 1568 height 780
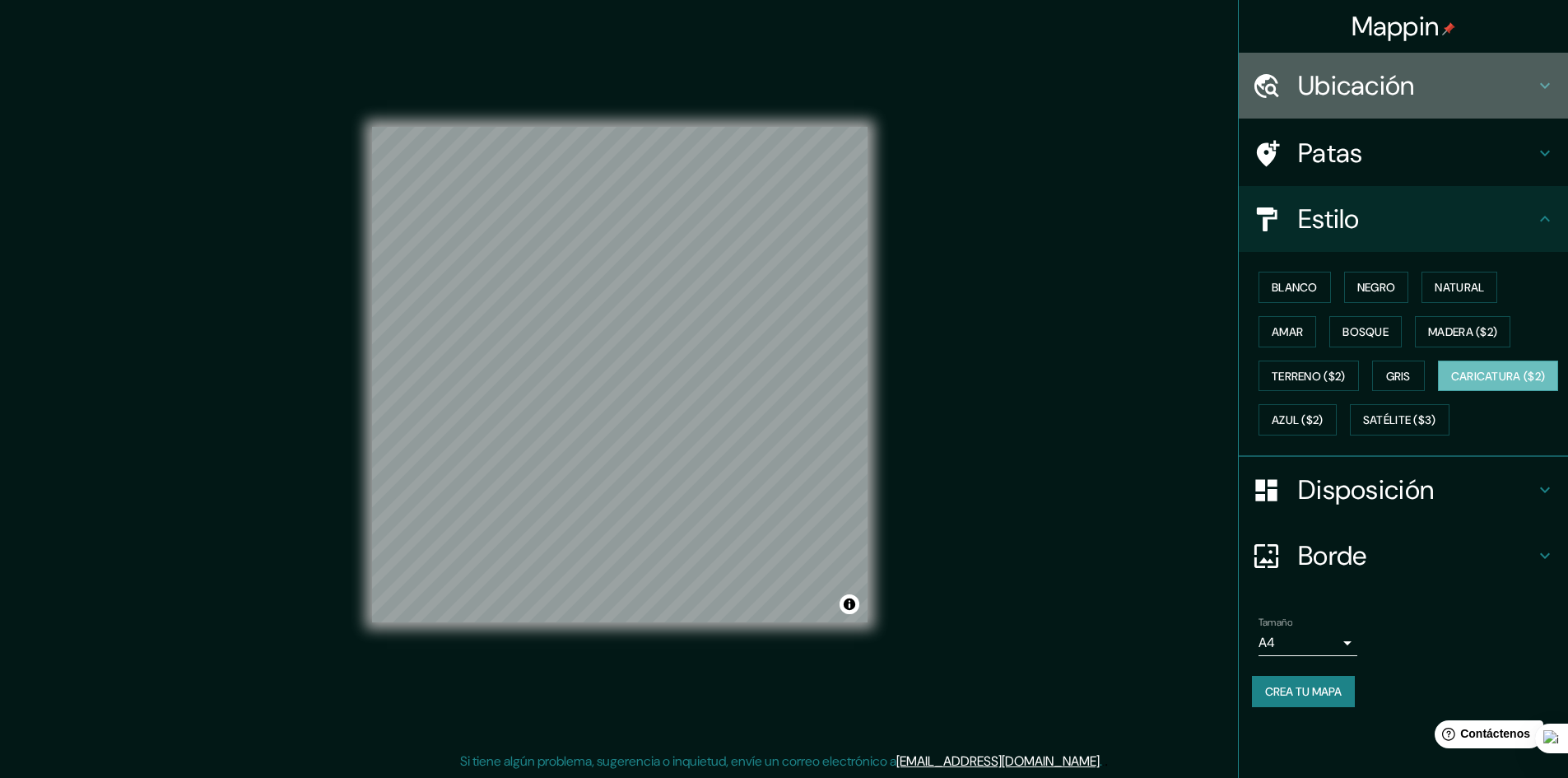
click at [1426, 81] on h4 "Ubicación" at bounding box center [1417, 85] width 237 height 33
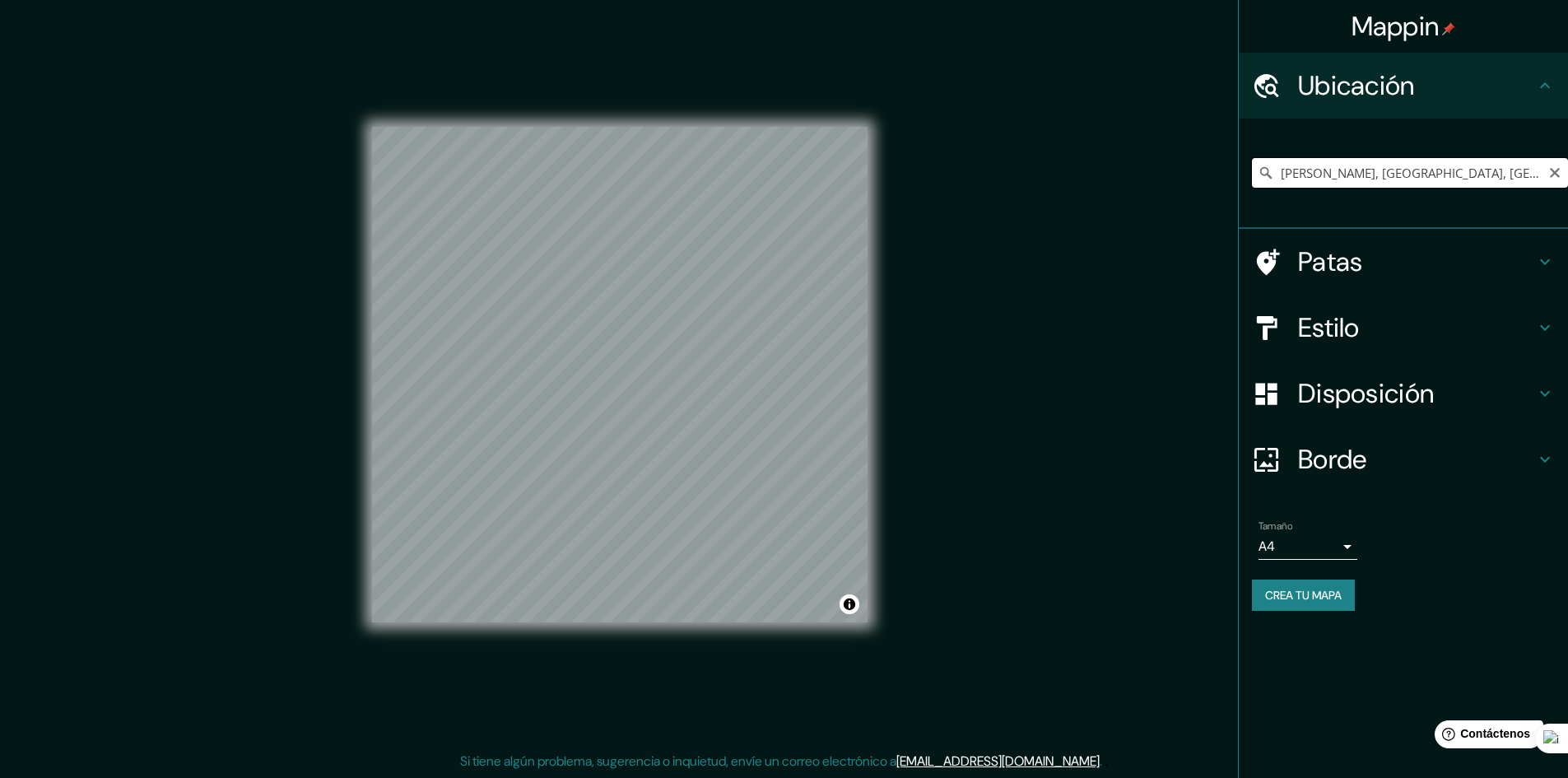
click at [1494, 184] on input "[PERSON_NAME], [GEOGRAPHIC_DATA], [GEOGRAPHIC_DATA]" at bounding box center [1410, 172] width 316 height 30
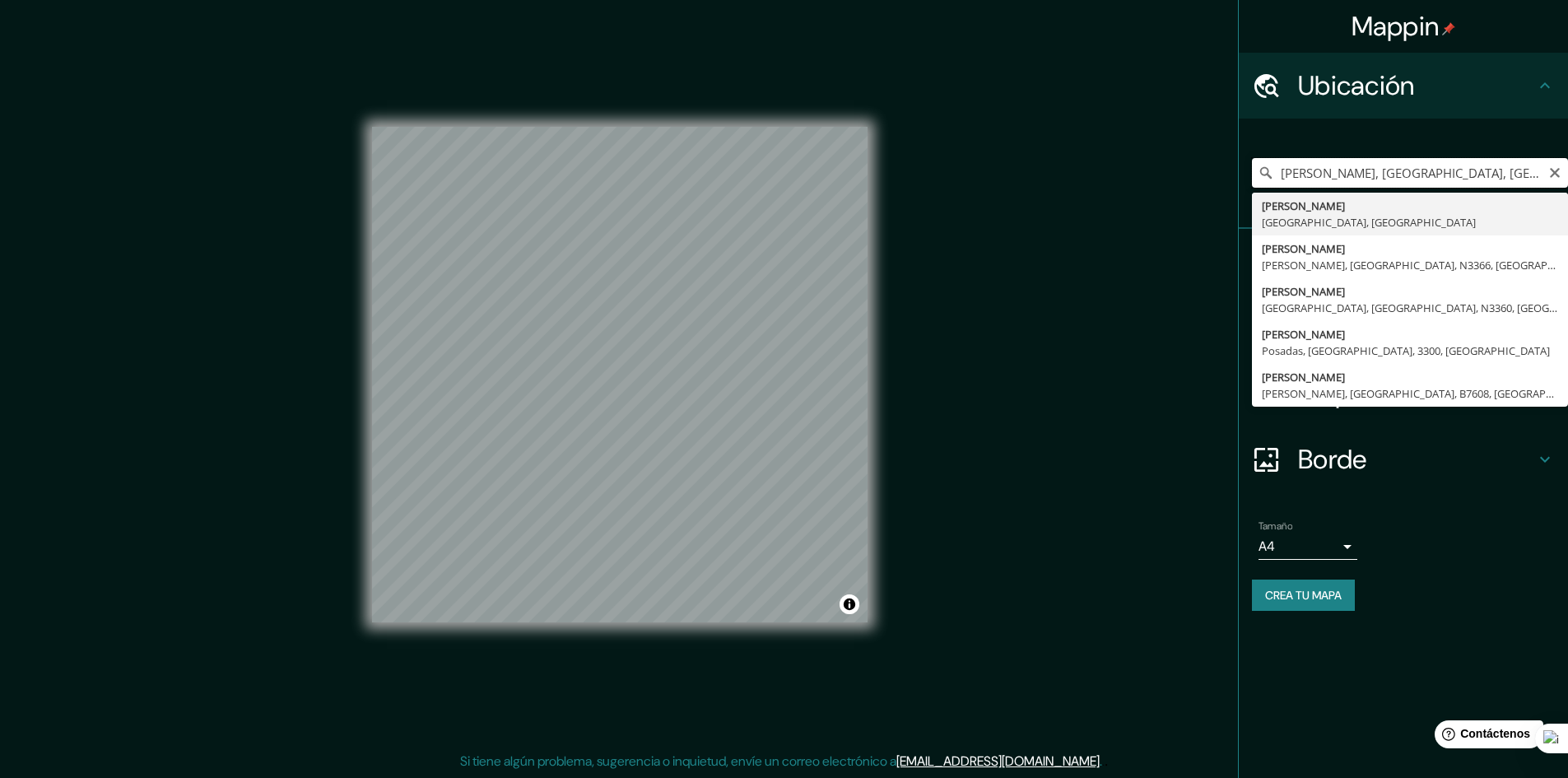
click at [1553, 180] on input "[PERSON_NAME], [GEOGRAPHIC_DATA], [GEOGRAPHIC_DATA]" at bounding box center [1410, 172] width 316 height 30
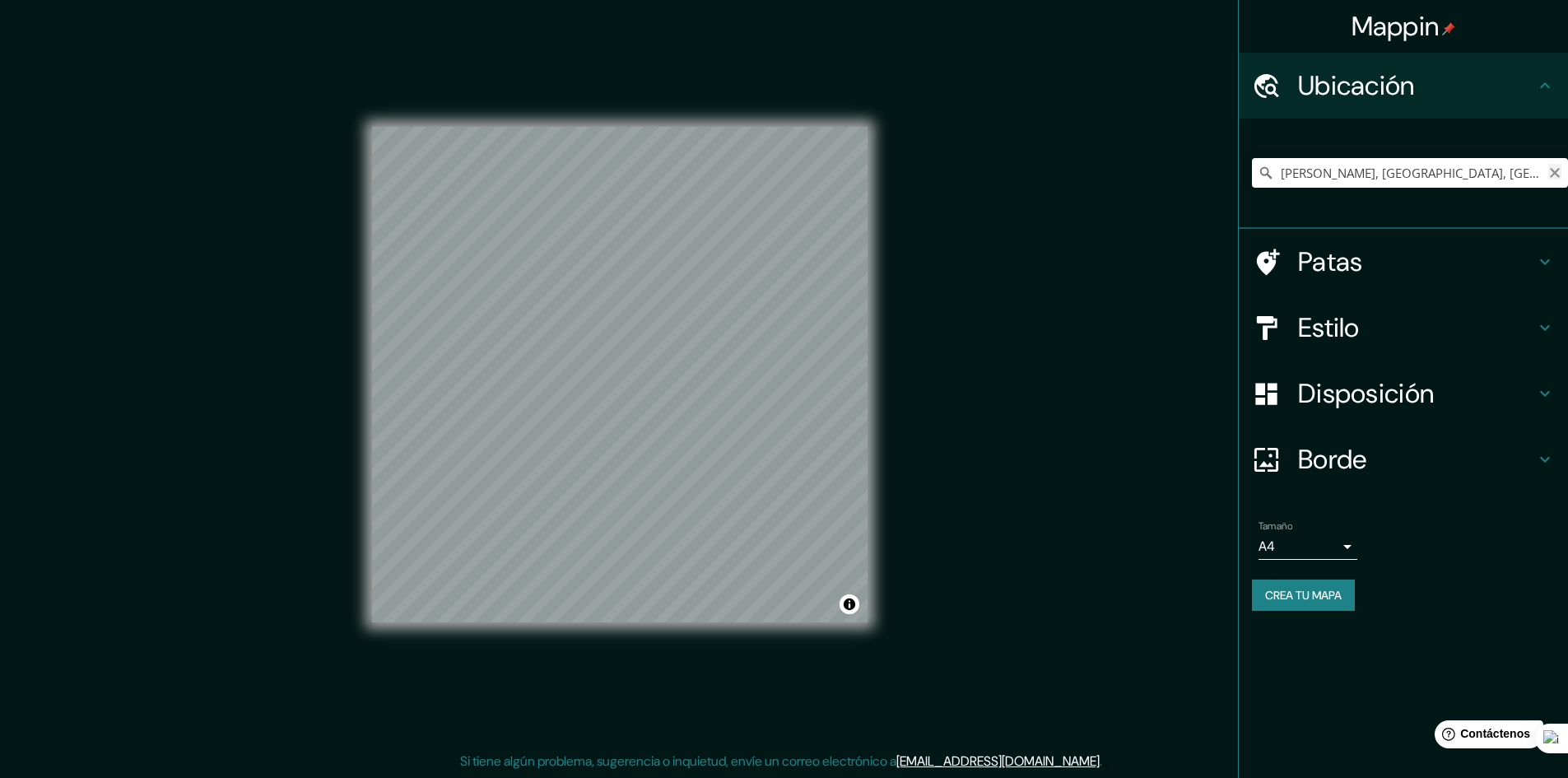
click at [1554, 168] on icon "Claro" at bounding box center [1555, 173] width 13 height 13
click at [1507, 176] on input "Elige tu ciudad o zona" at bounding box center [1410, 172] width 316 height 30
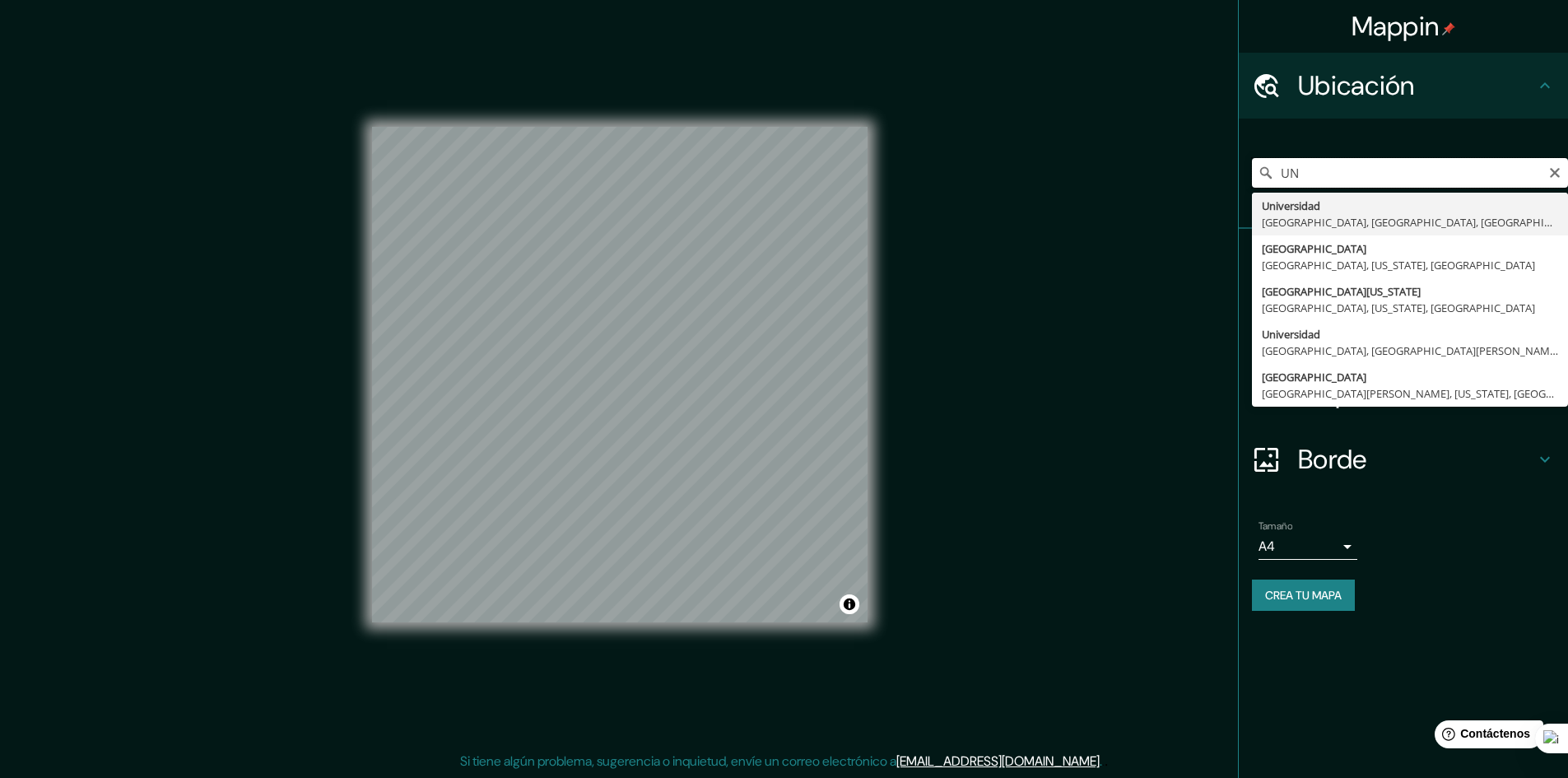
type input "U"
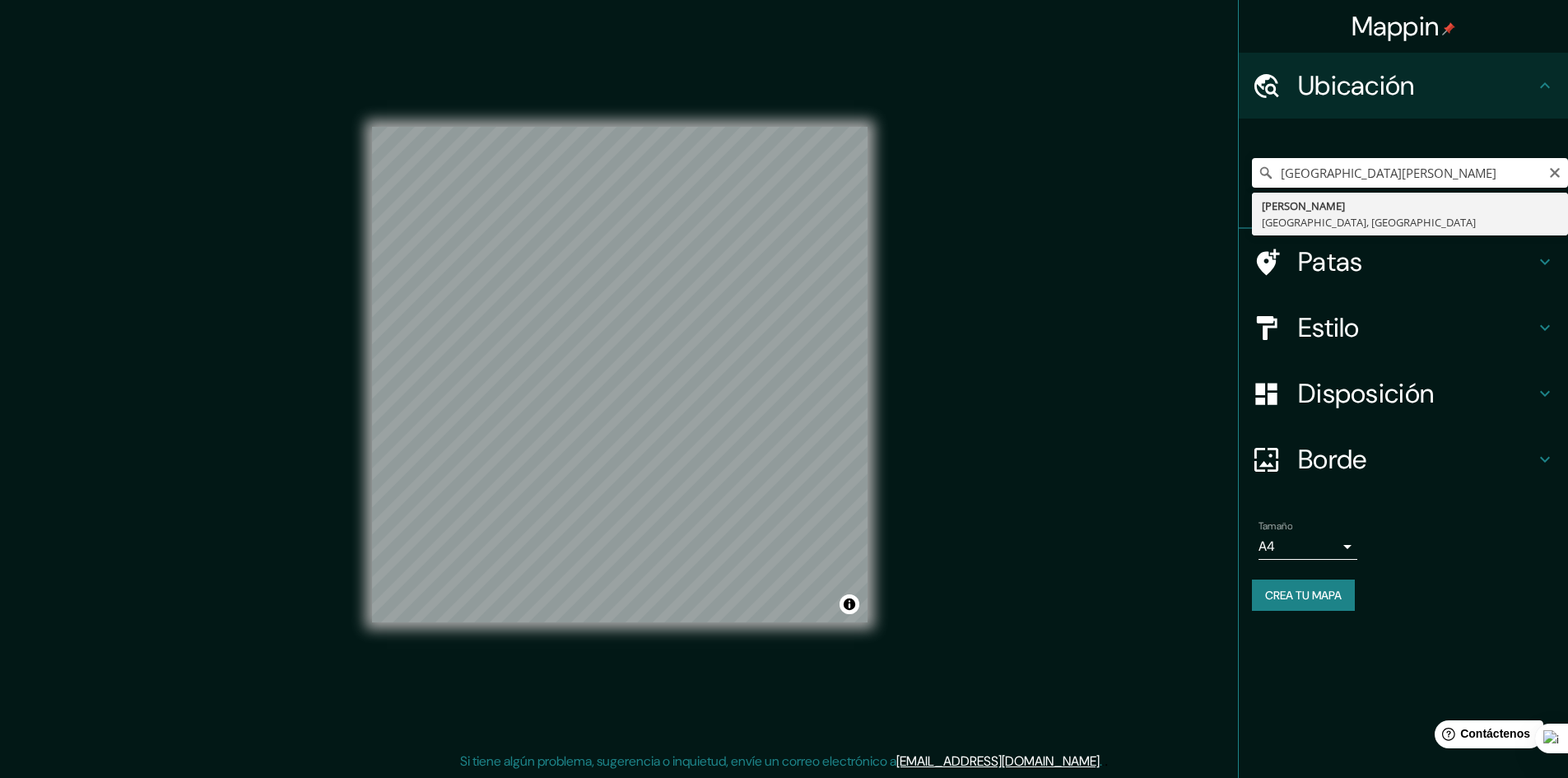
type input "[PERSON_NAME], [GEOGRAPHIC_DATA], [GEOGRAPHIC_DATA]"
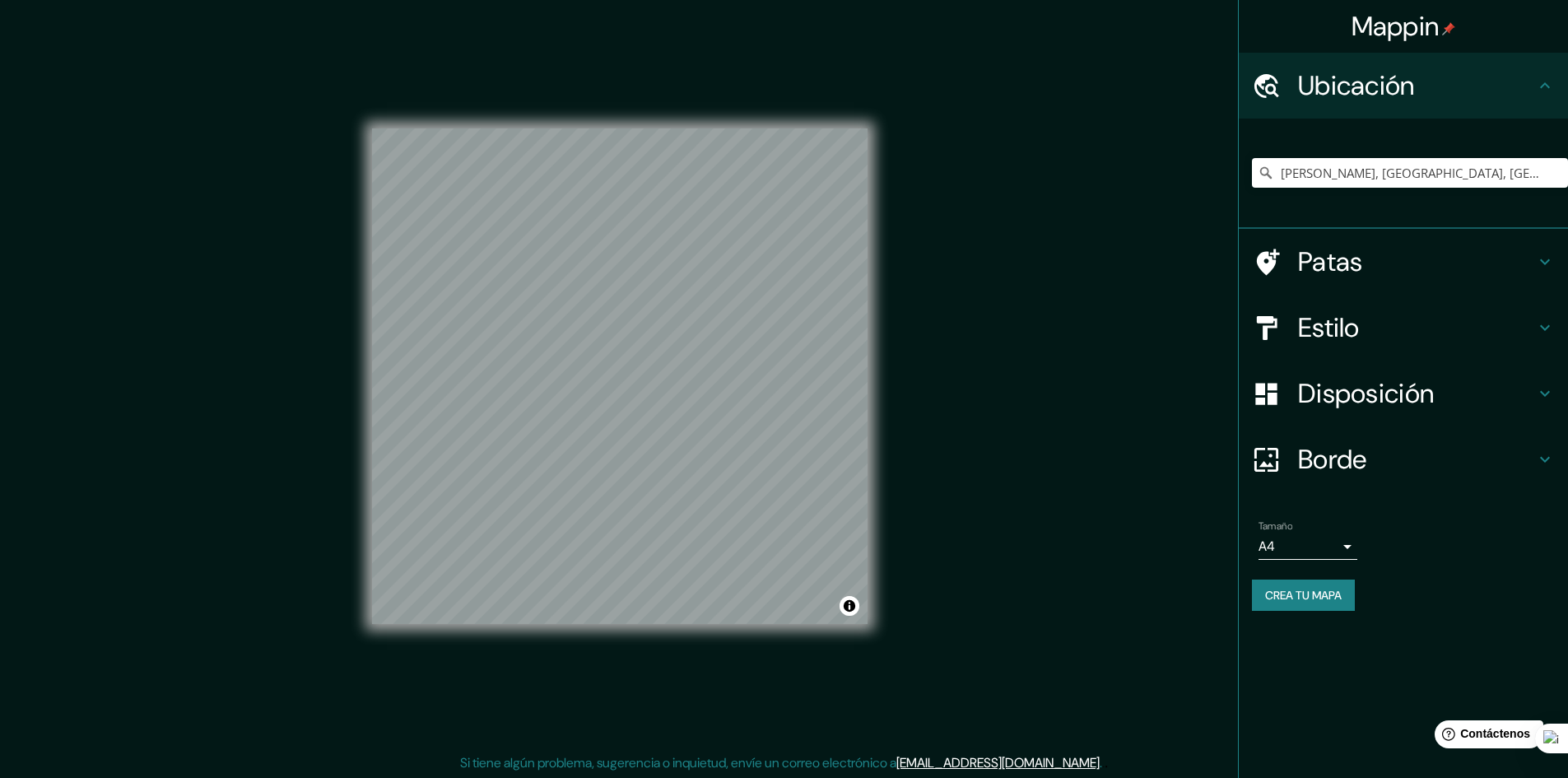
click at [920, 575] on div "Mappin Ubicación [PERSON_NAME], [GEOGRAPHIC_DATA], [GEOGRAPHIC_DATA] Patas Esti…" at bounding box center [784, 389] width 1568 height 780
